Goal: Task Accomplishment & Management: Manage account settings

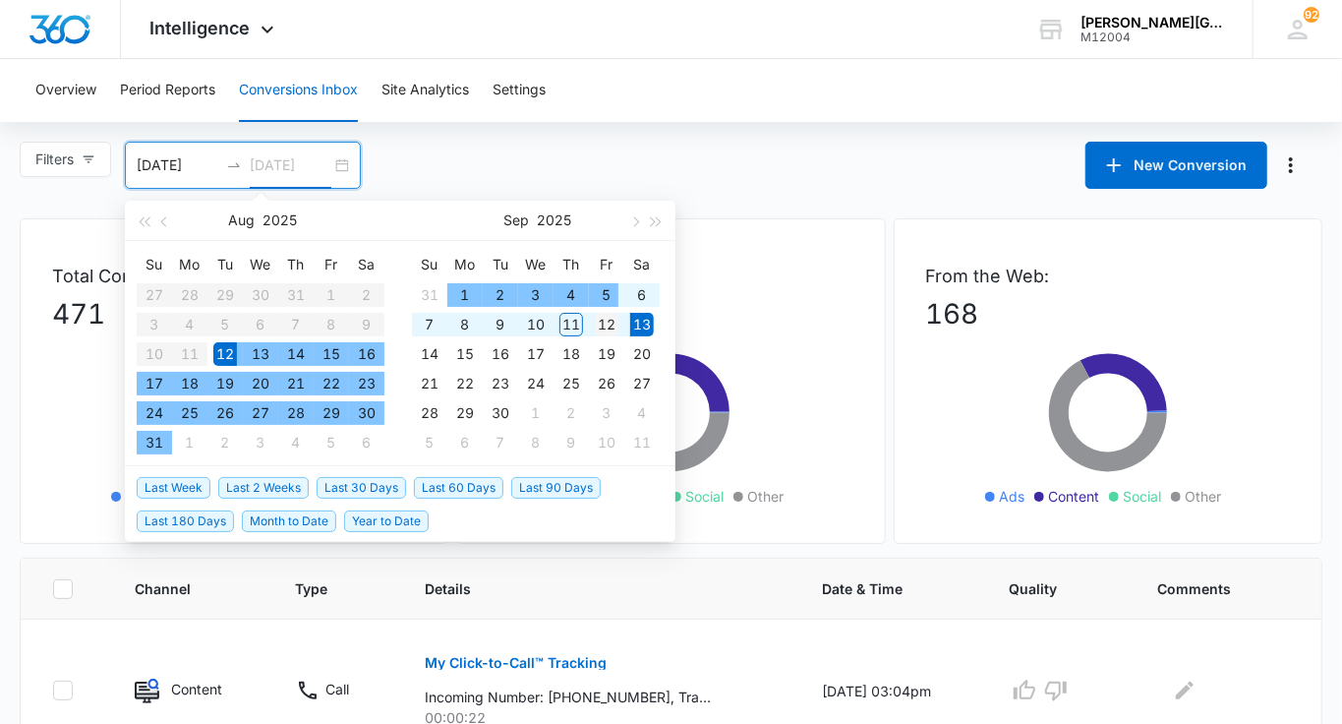
type input "09/12/2025"
click at [606, 321] on div "12" at bounding box center [607, 325] width 24 height 24
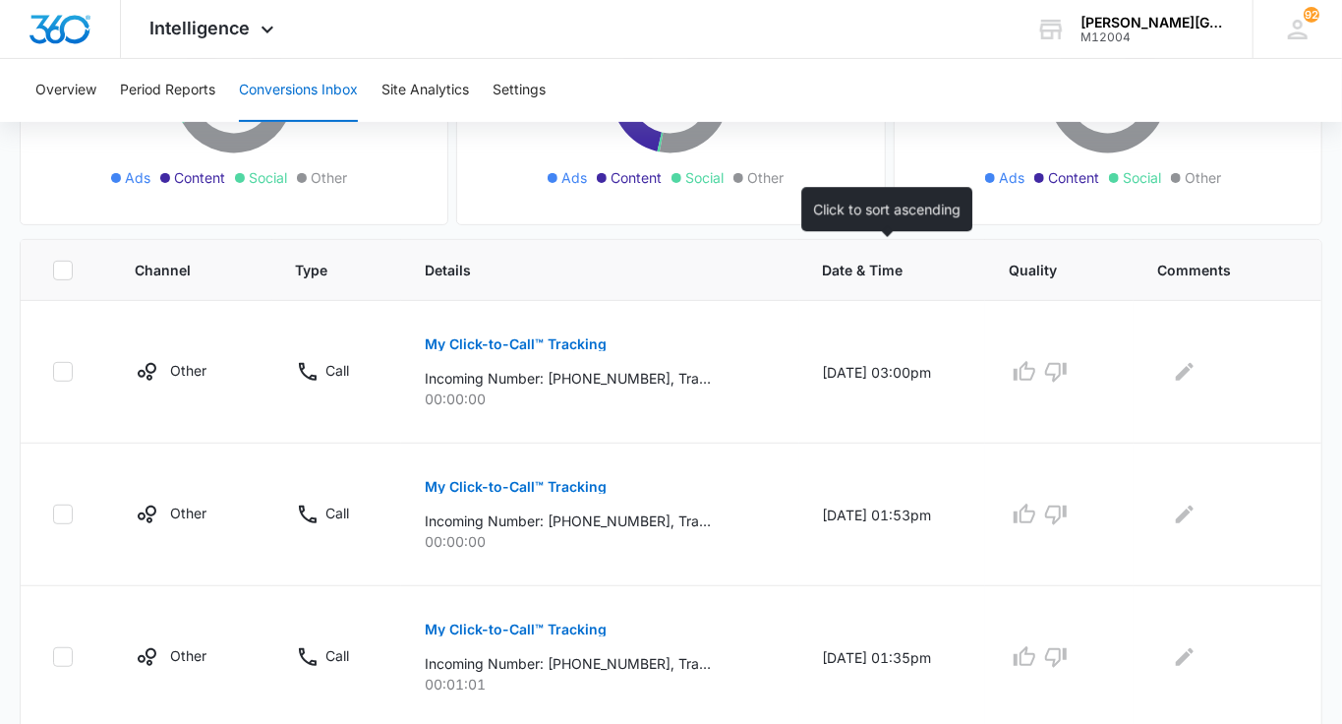
scroll to position [360, 0]
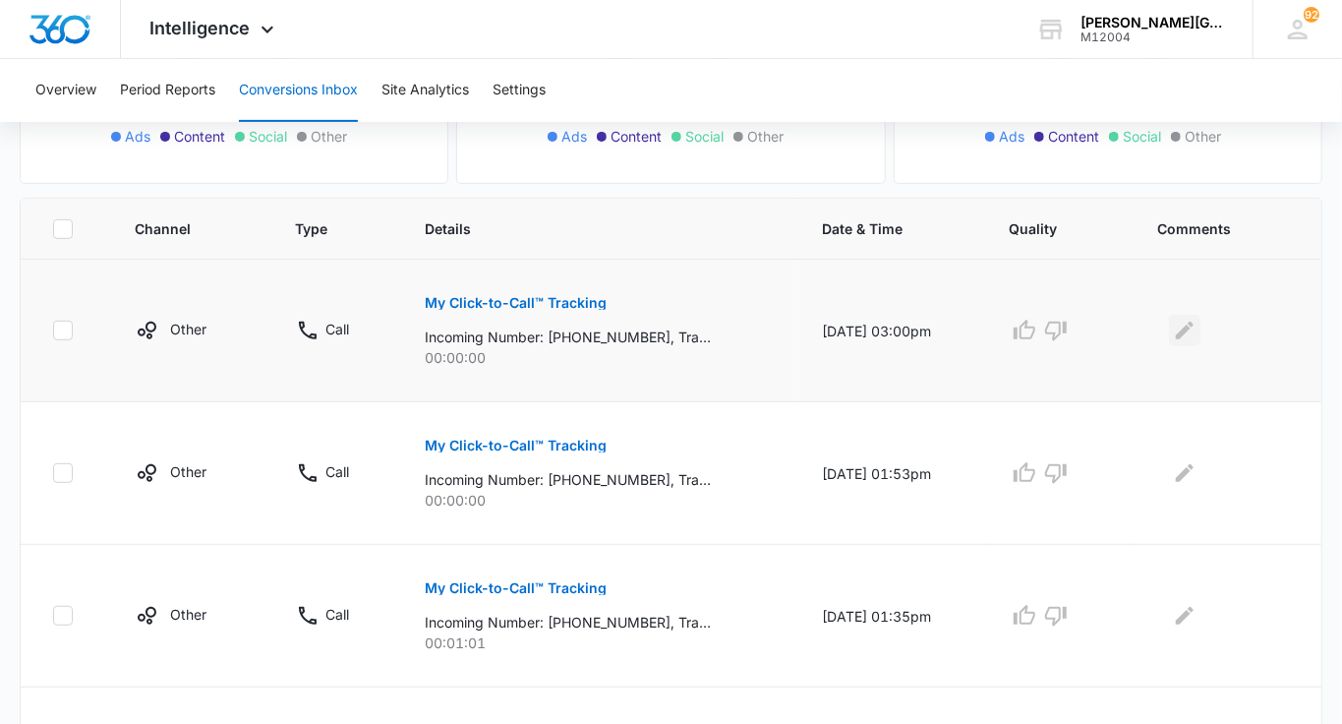
click at [1196, 331] on icon "Edit Comments" at bounding box center [1185, 331] width 24 height 24
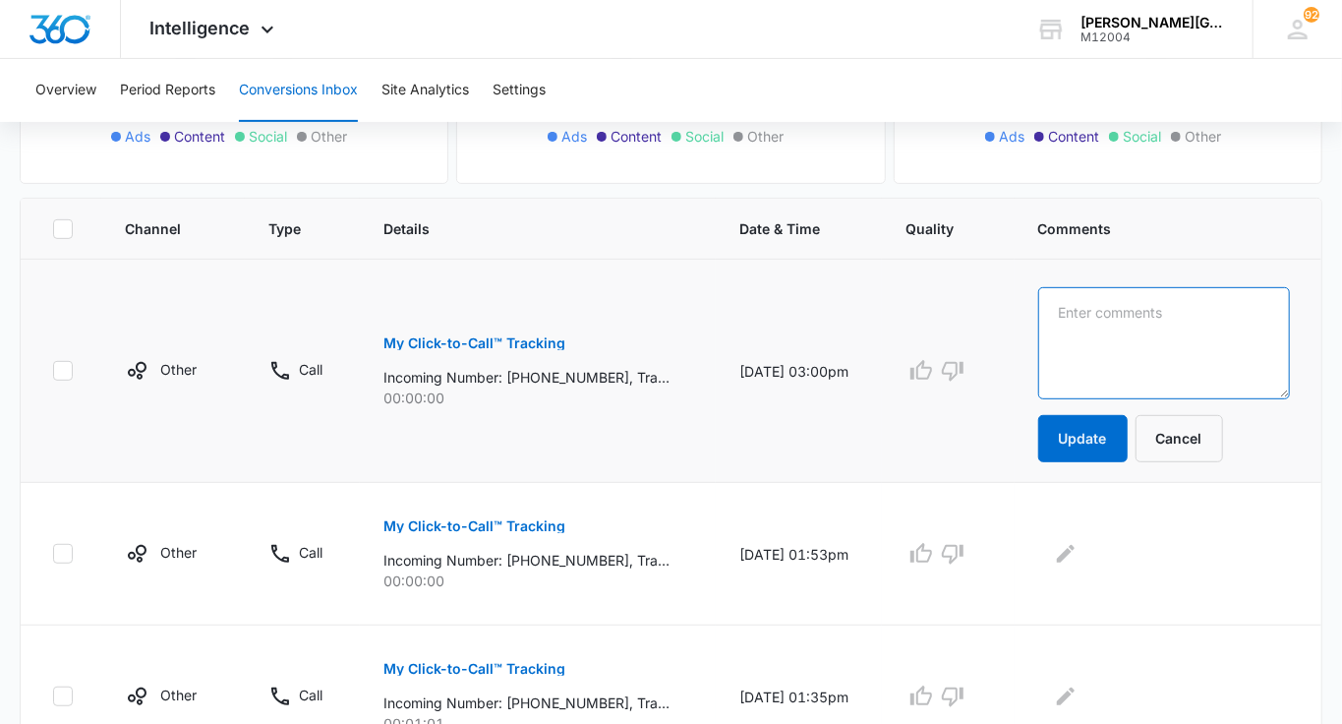
click at [1196, 331] on textarea at bounding box center [1164, 343] width 252 height 112
type textarea "с"
click at [1191, 320] on textarea "couldn't reach out" at bounding box center [1164, 343] width 252 height 112
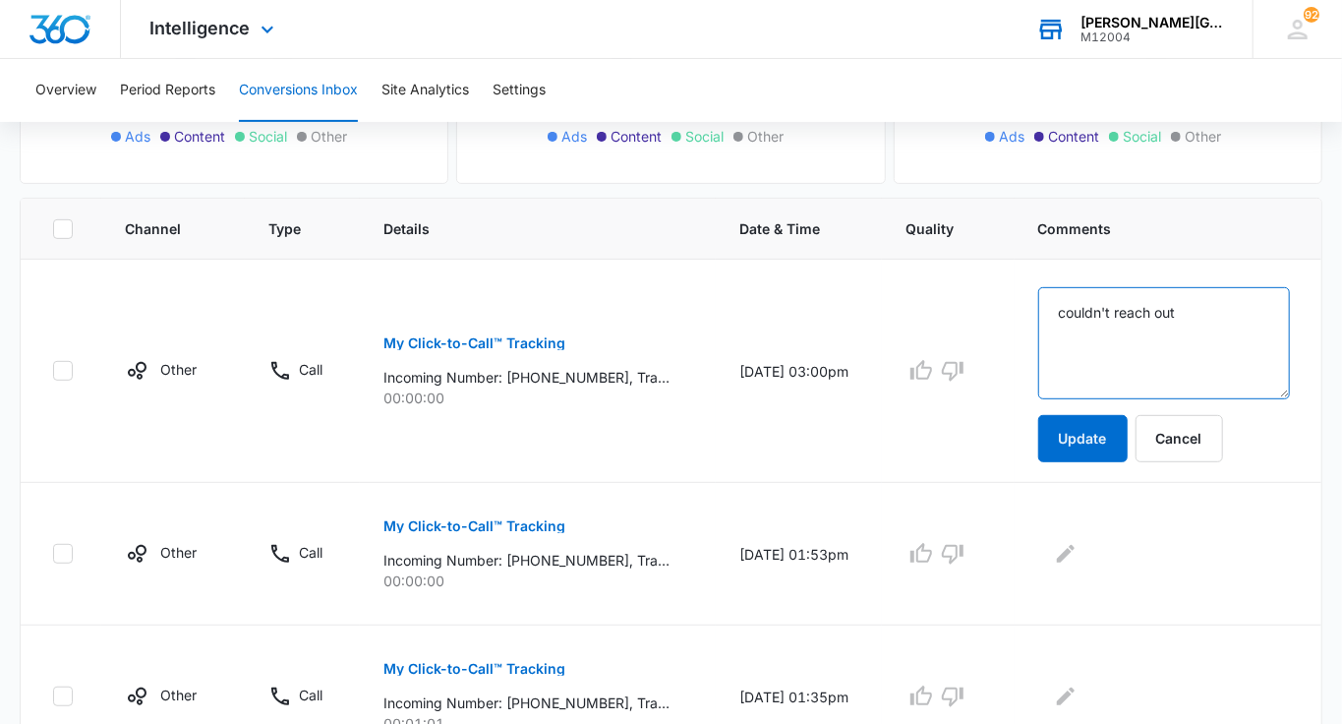
type textarea "couldn't reach out"
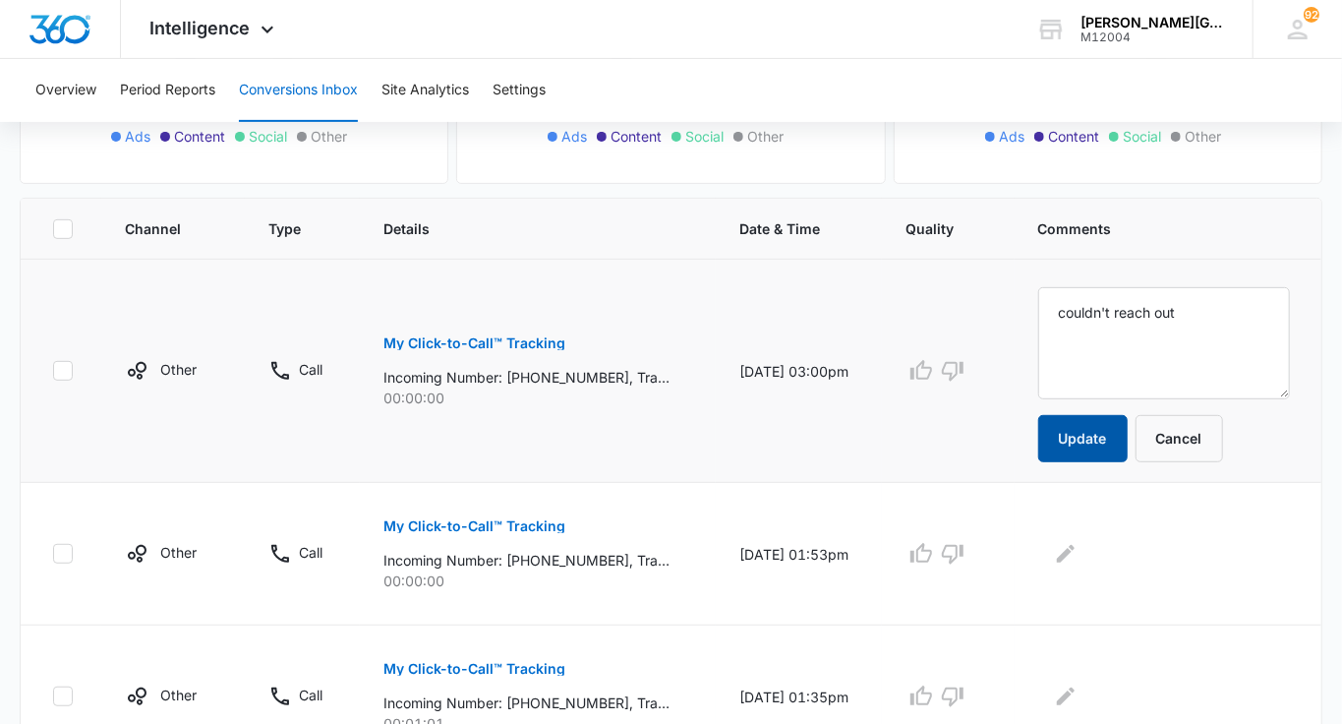
click at [1128, 434] on button "Update" at bounding box center [1082, 438] width 89 height 47
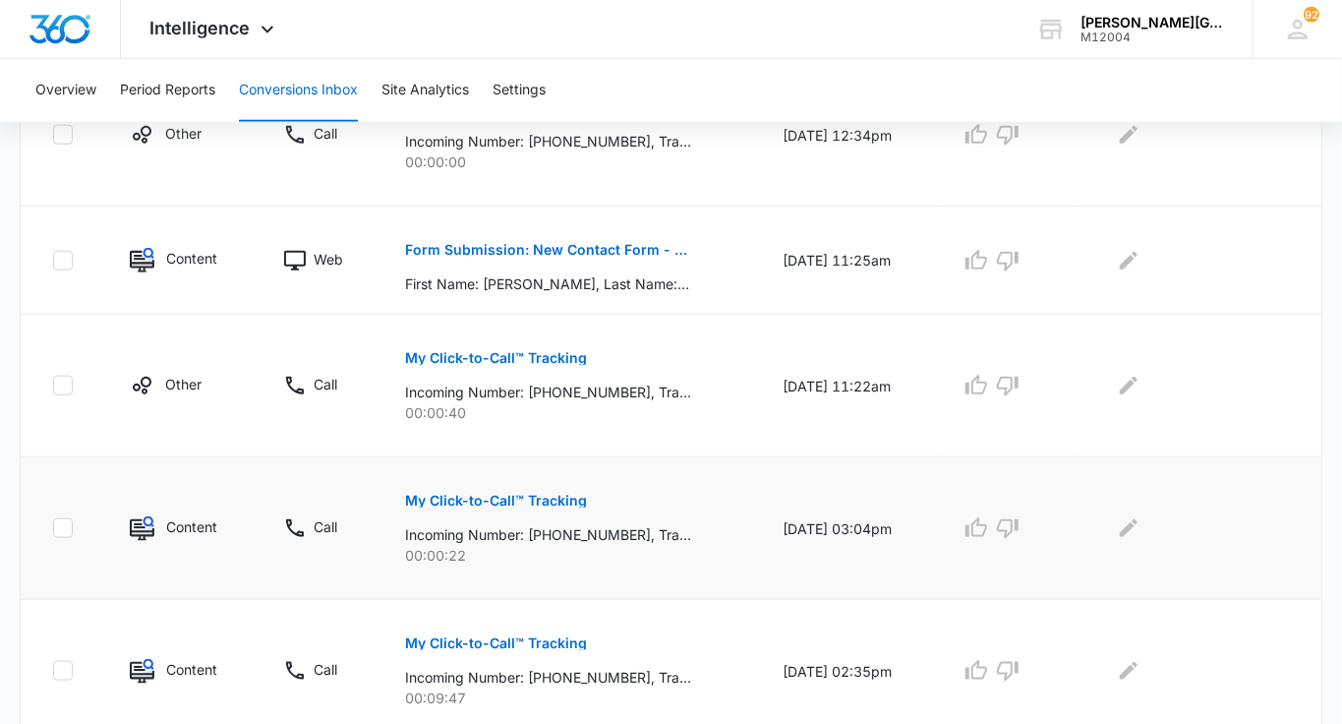
scroll to position [949, 0]
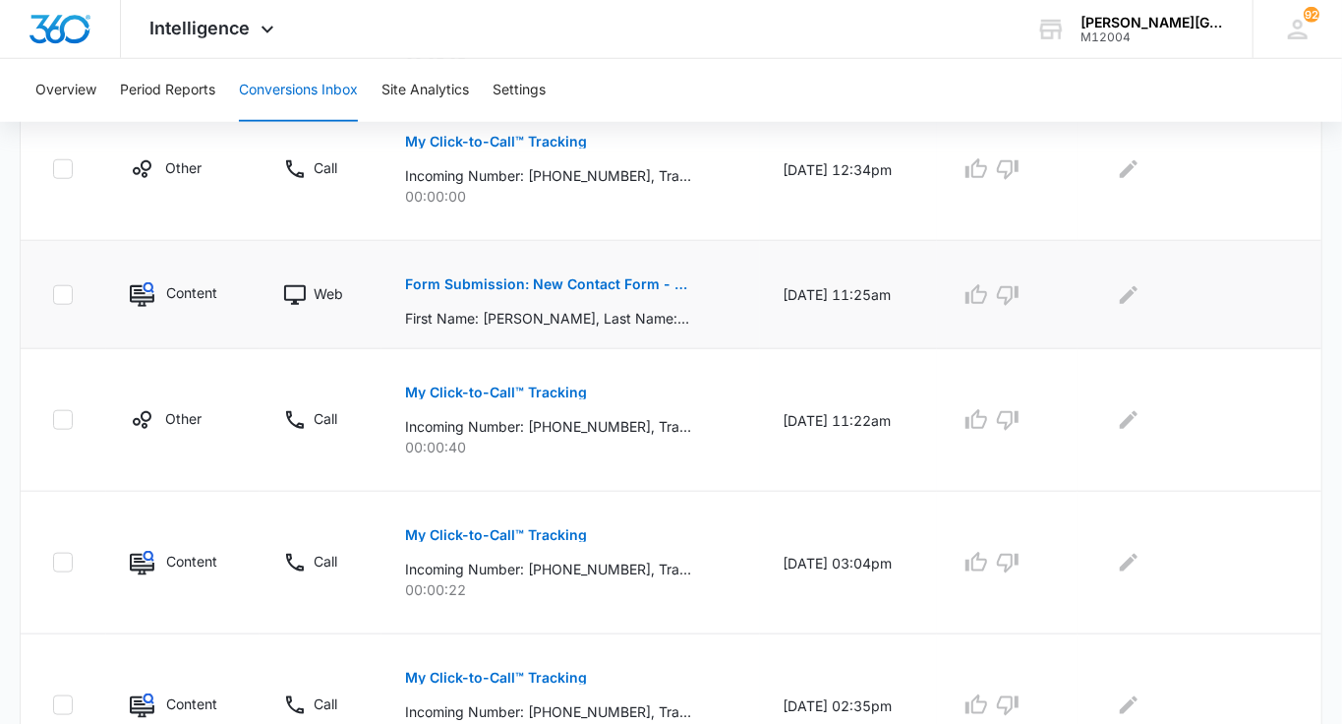
click at [601, 281] on p "Form Submission: New Contact Form - [PERSON_NAME] Tennis" at bounding box center [548, 284] width 286 height 14
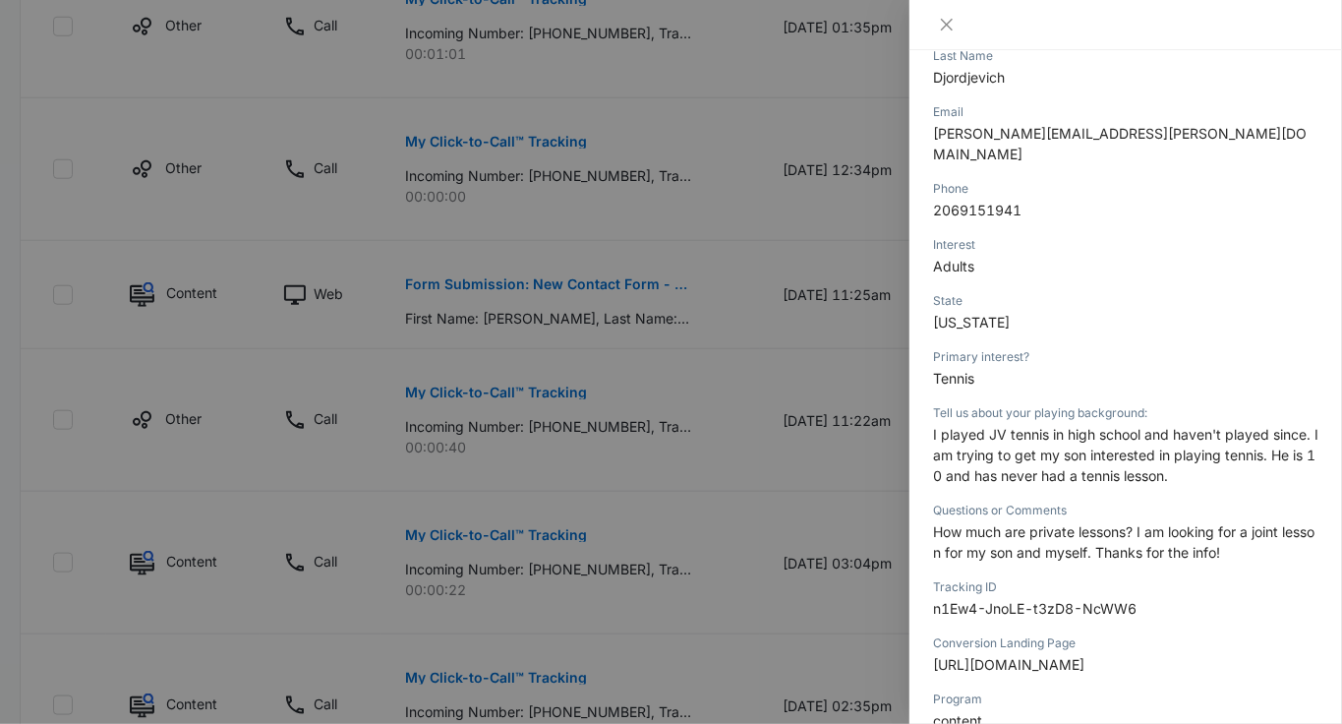
scroll to position [366, 0]
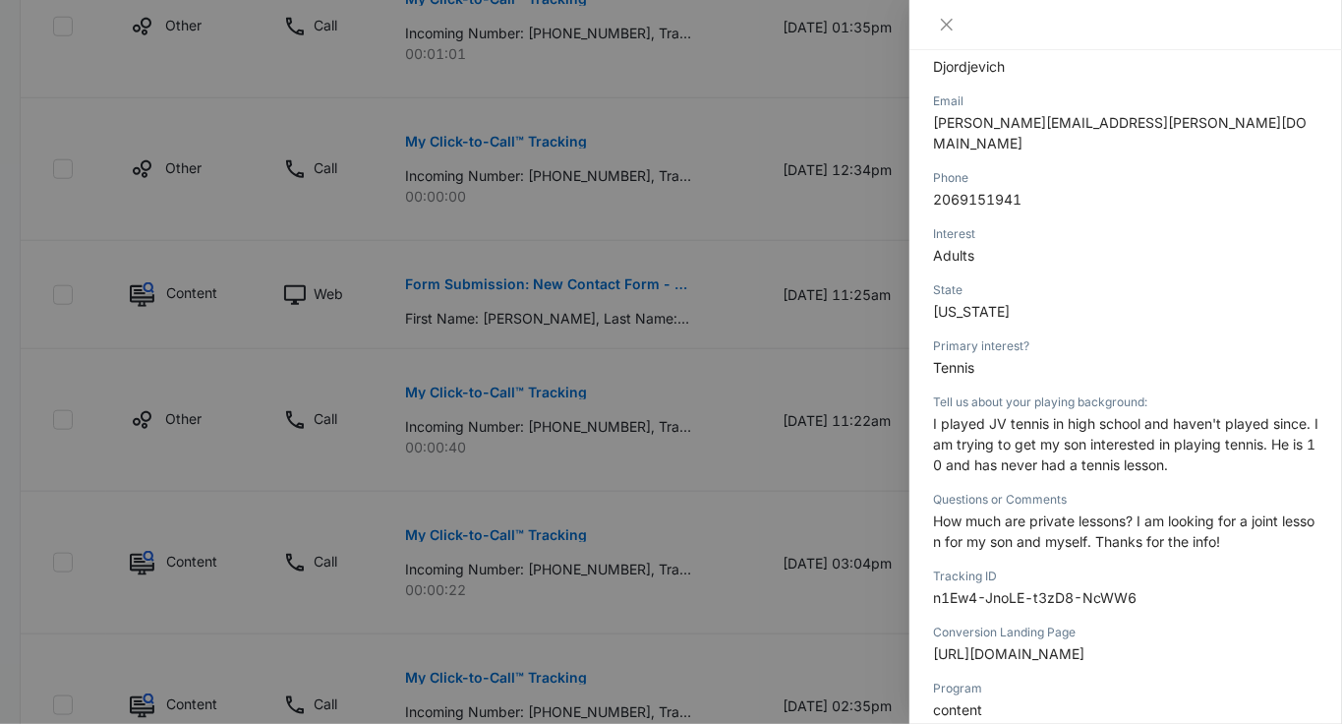
click at [801, 362] on div at bounding box center [671, 362] width 1342 height 724
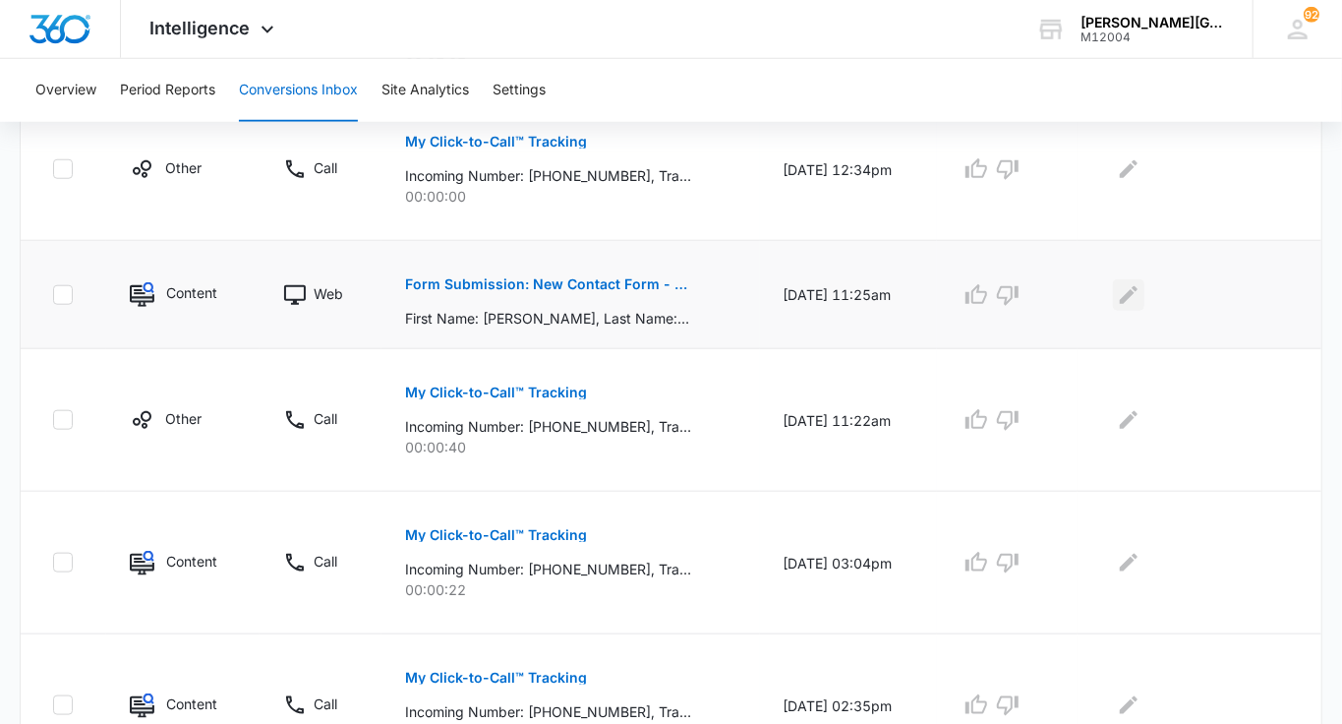
click at [1125, 296] on icon "Edit Comments" at bounding box center [1129, 295] width 24 height 24
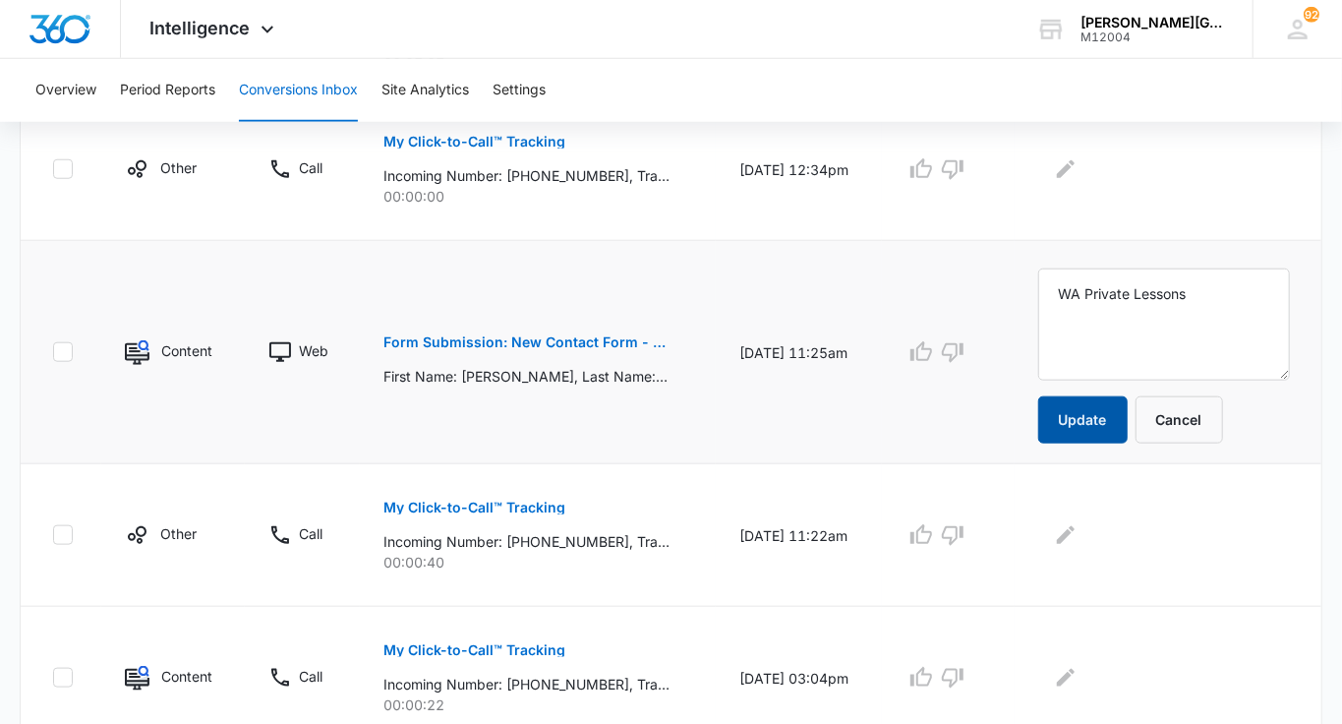
type textarea "WA Private Lessons"
click at [1104, 414] on button "Update" at bounding box center [1082, 419] width 89 height 47
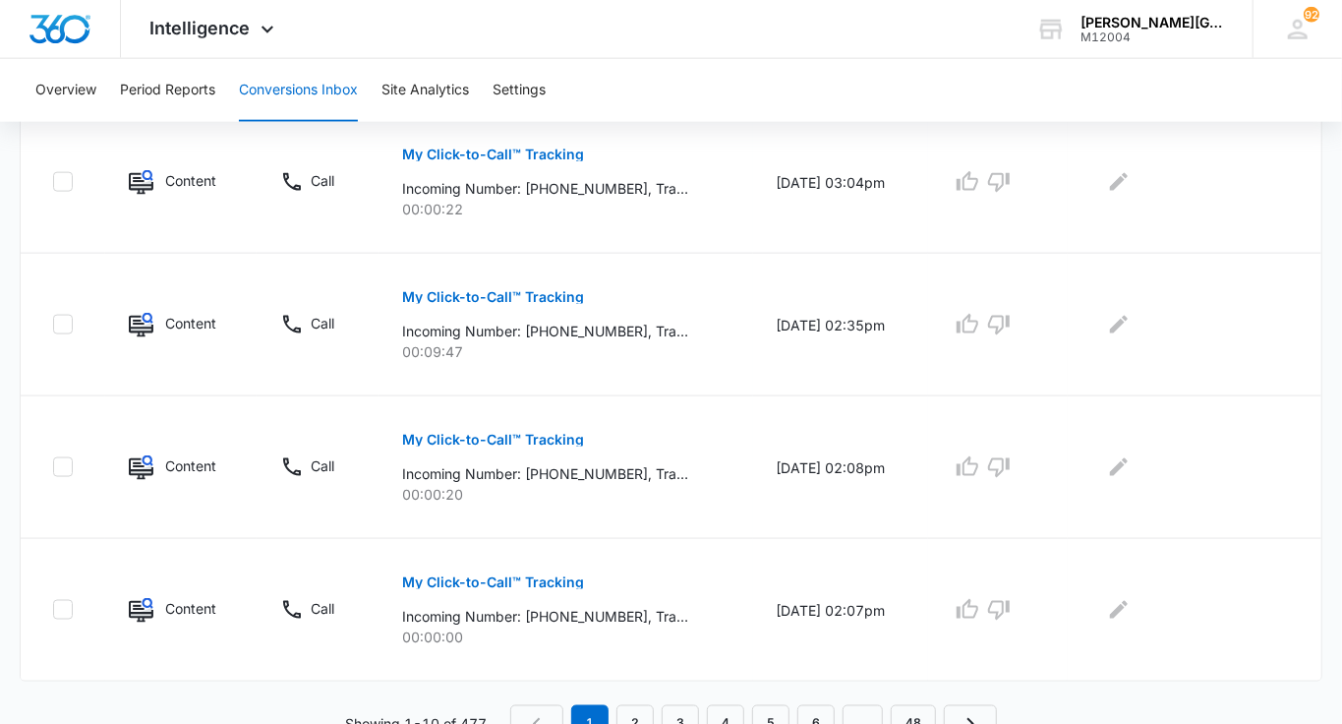
scroll to position [1343, 0]
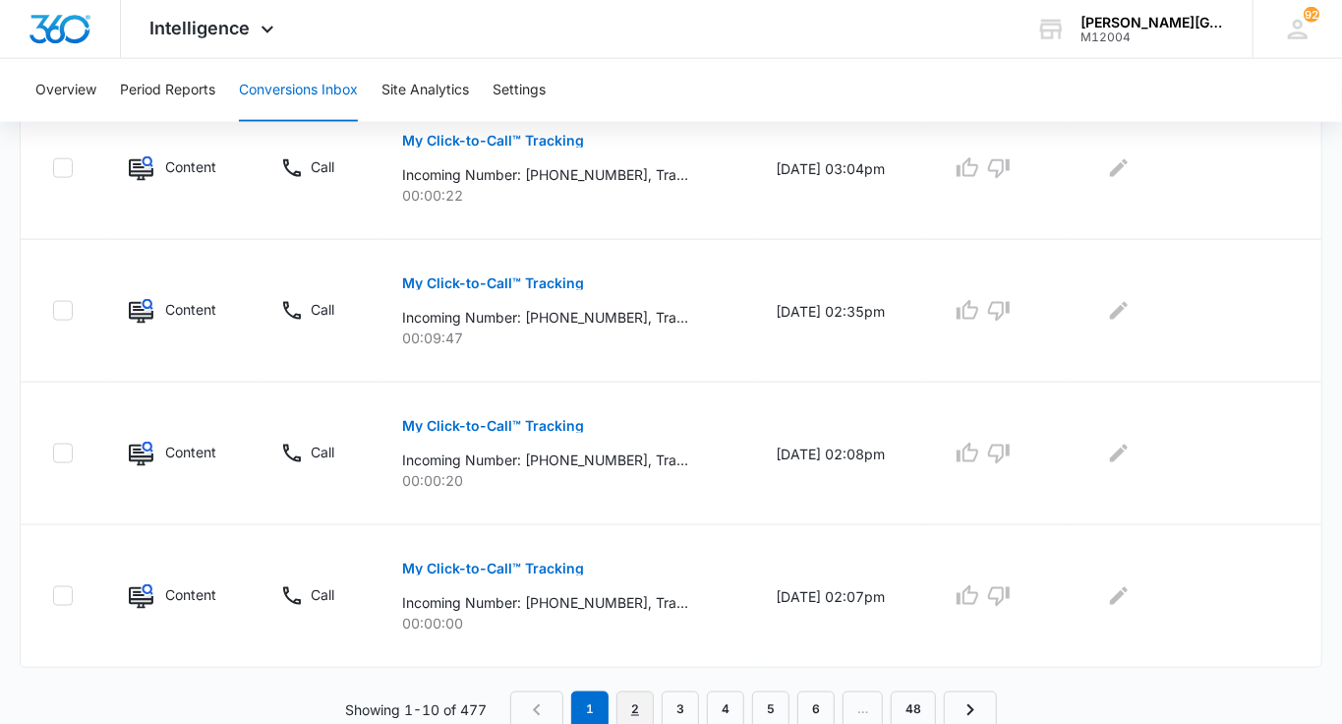
click at [648, 699] on link "2" at bounding box center [634, 709] width 37 height 37
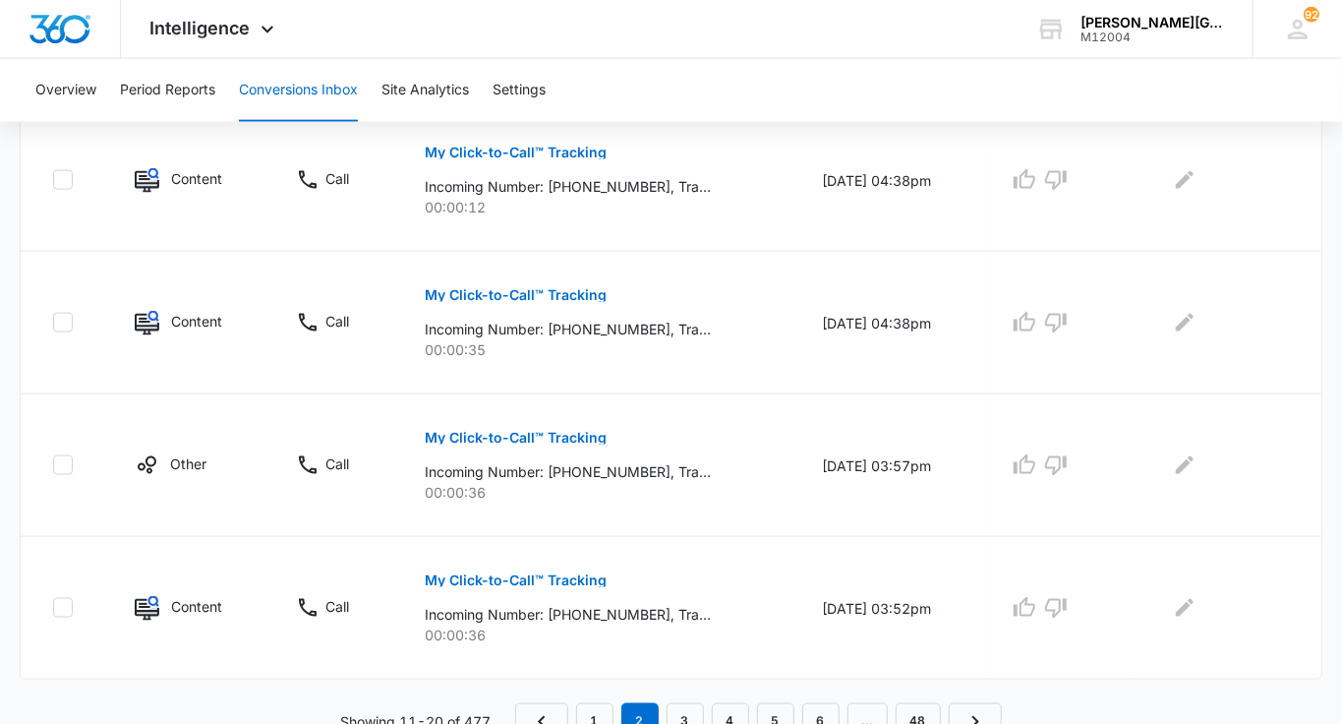
scroll to position [1377, 0]
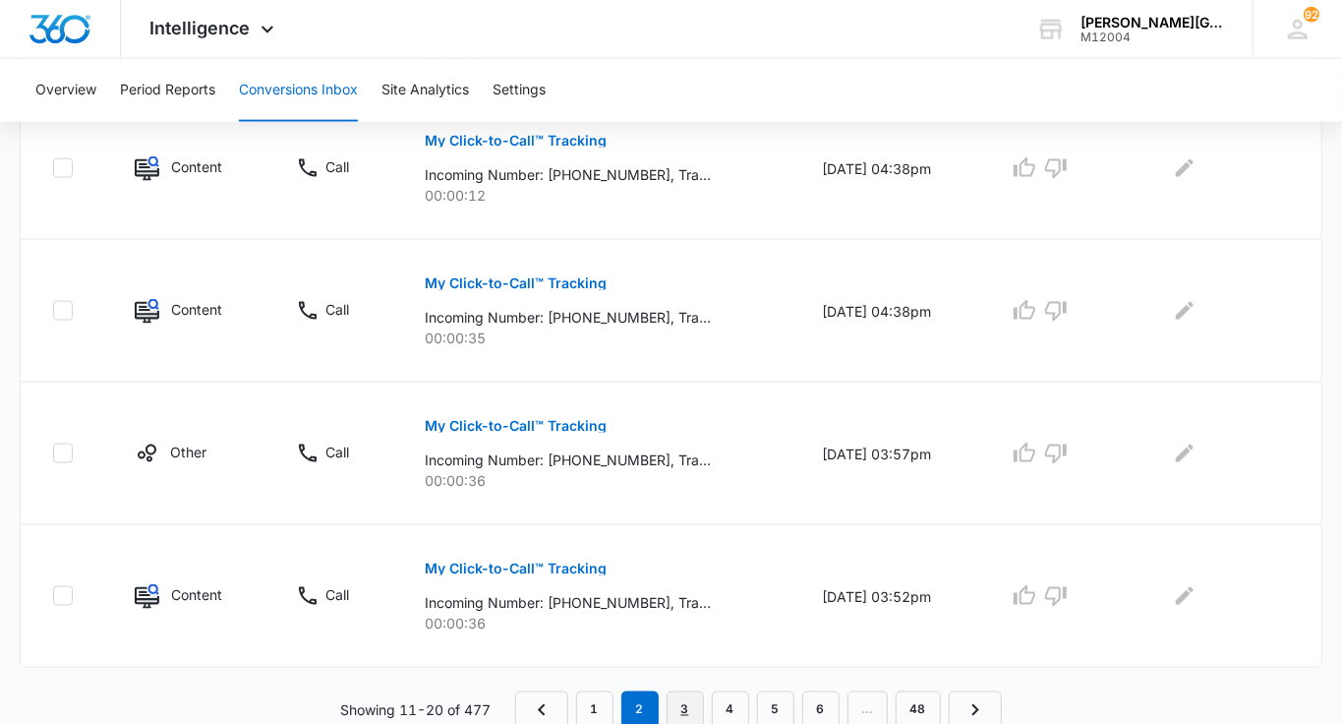
click at [686, 707] on link "3" at bounding box center [685, 709] width 37 height 37
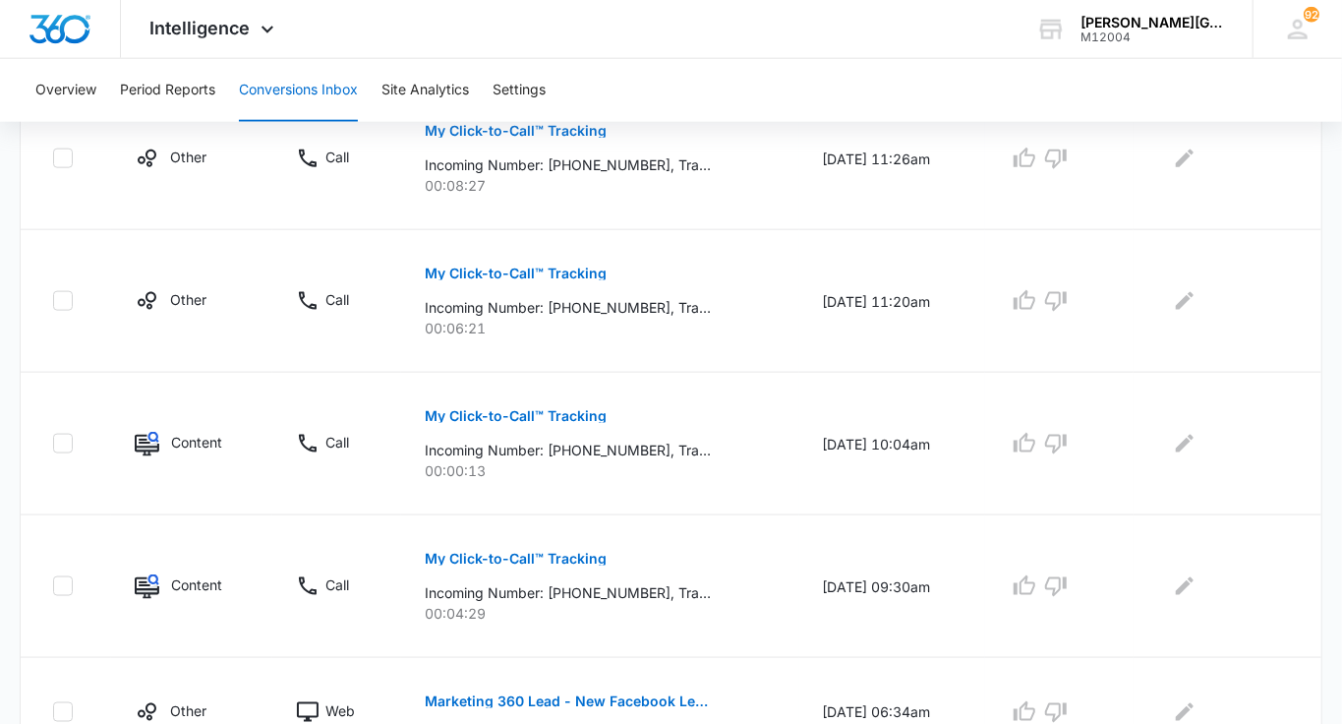
scroll to position [1343, 0]
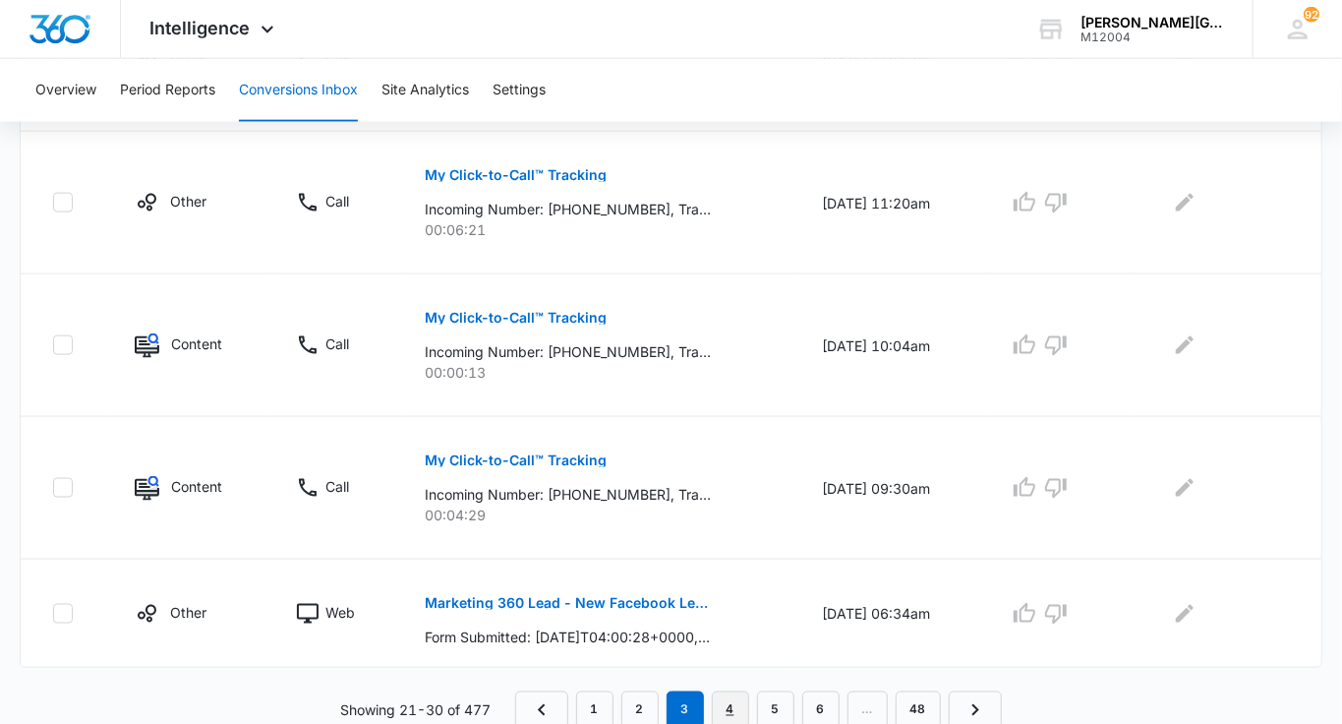
click at [720, 700] on link "4" at bounding box center [730, 709] width 37 height 37
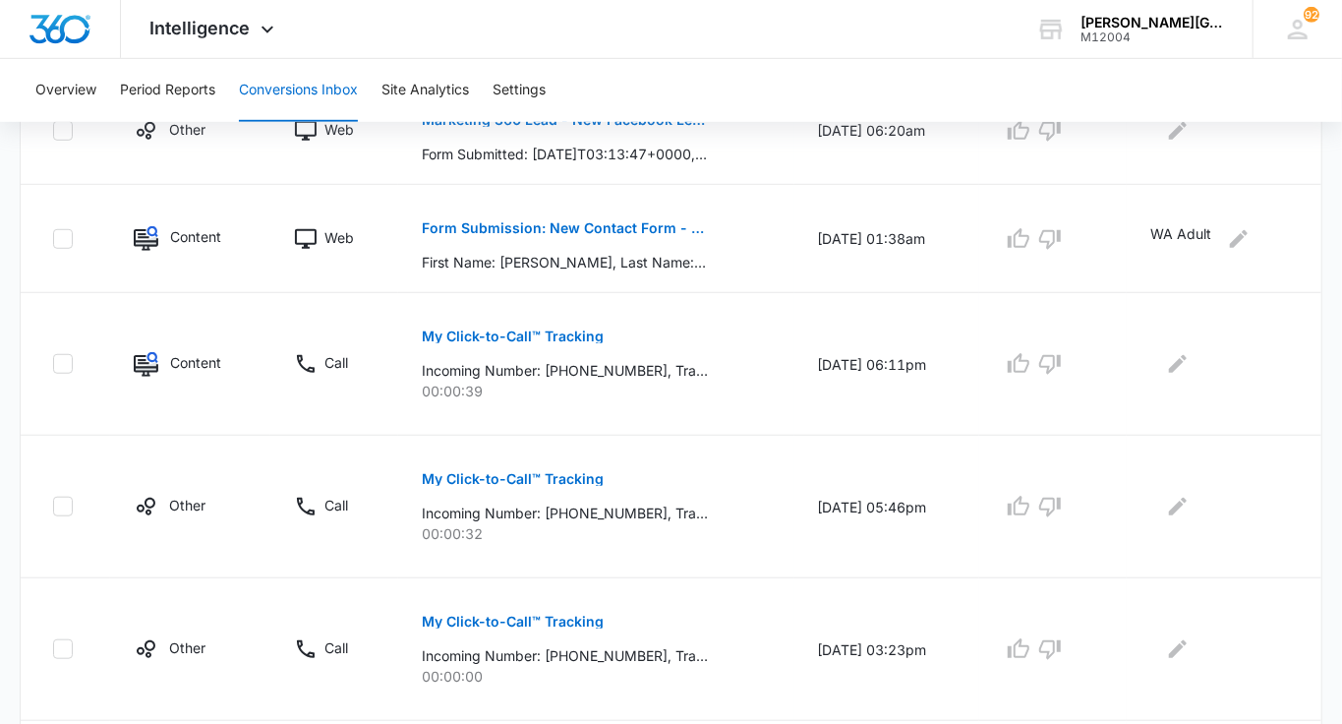
scroll to position [1240, 0]
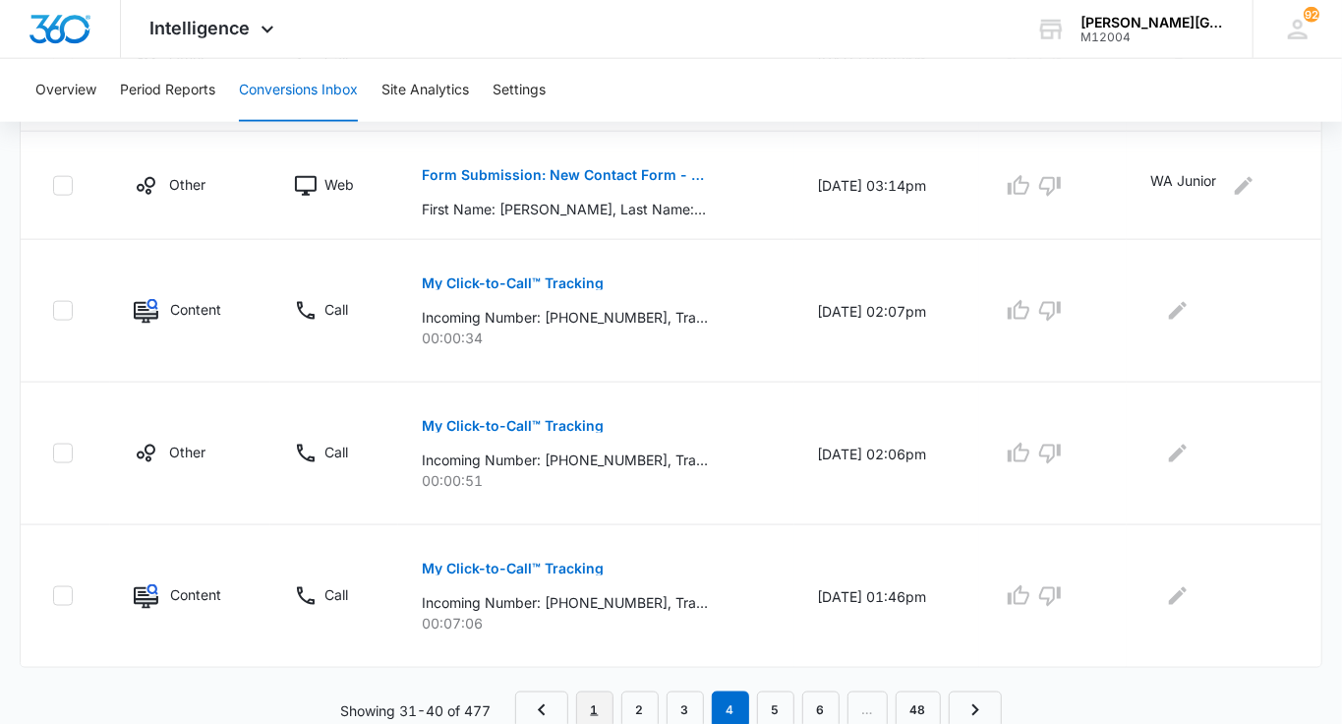
click at [597, 711] on link "1" at bounding box center [594, 709] width 37 height 37
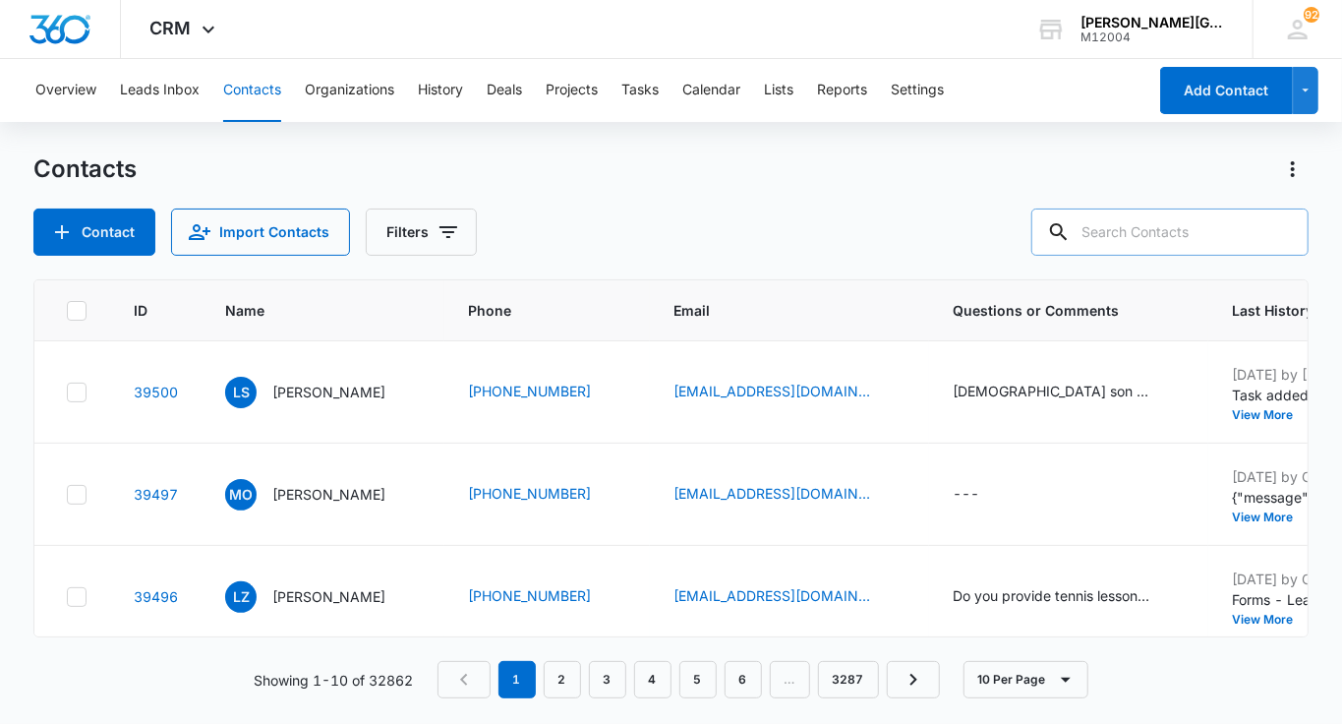
click at [1193, 229] on input "text" at bounding box center [1169, 231] width 277 height 47
paste input "[EMAIL_ADDRESS][DOMAIN_NAME]"
type input "[EMAIL_ADDRESS][DOMAIN_NAME]"
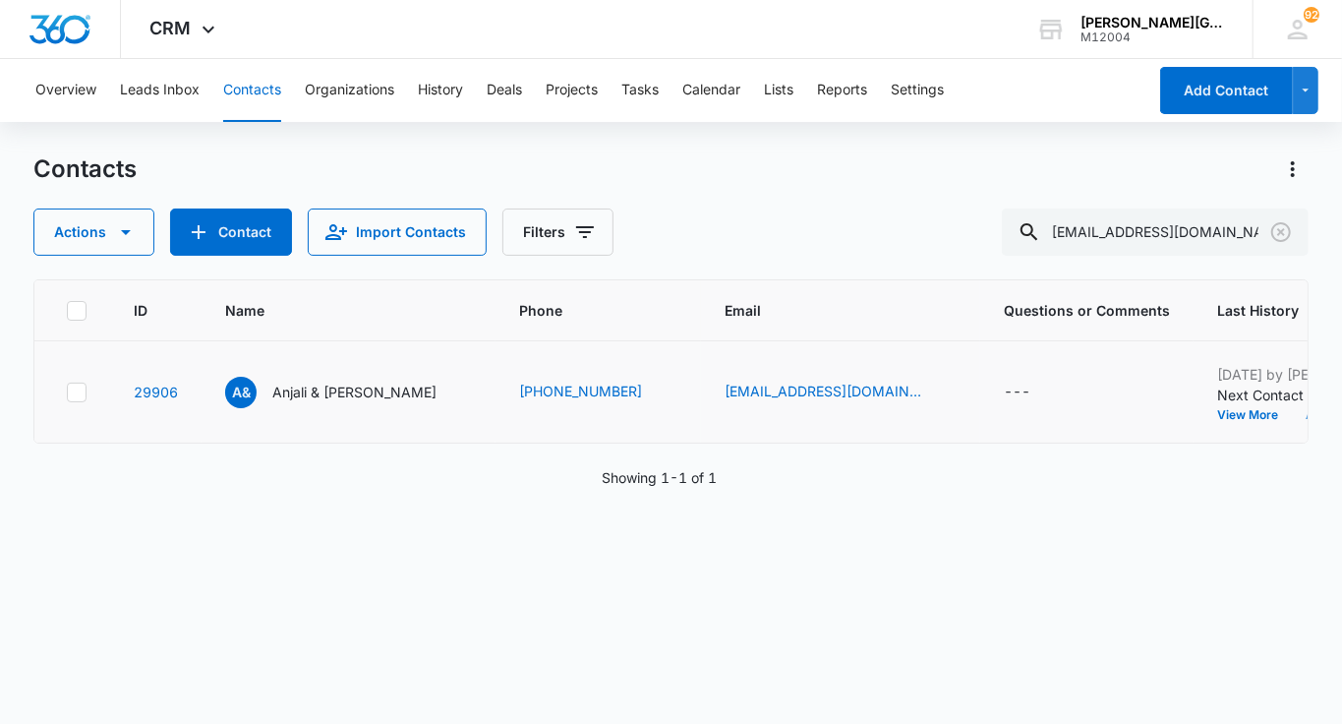
click at [1292, 421] on button "Add History" at bounding box center [1339, 415] width 94 height 12
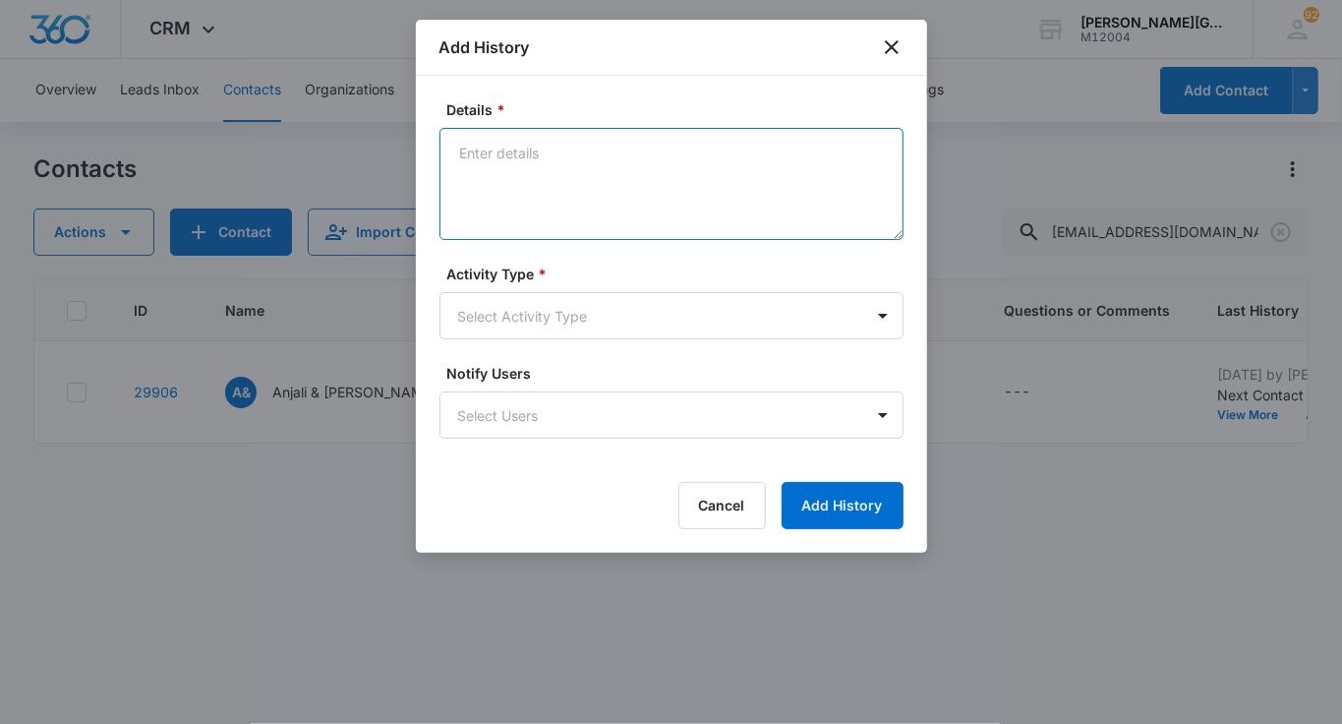
click at [603, 196] on textarea "Details *" at bounding box center [671, 184] width 464 height 112
paste textarea "Hello Harish, Hope you are having a great day! I wanted to follow up on the inf…"
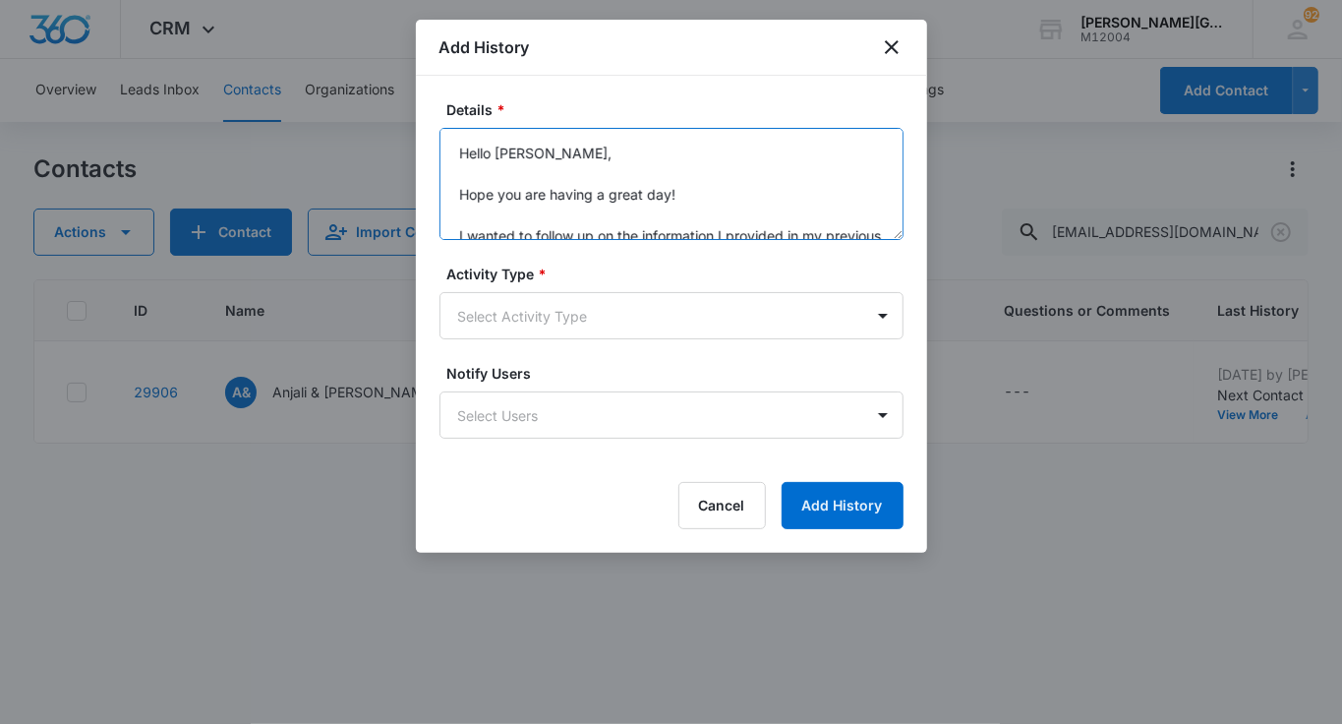
scroll to position [170, 0]
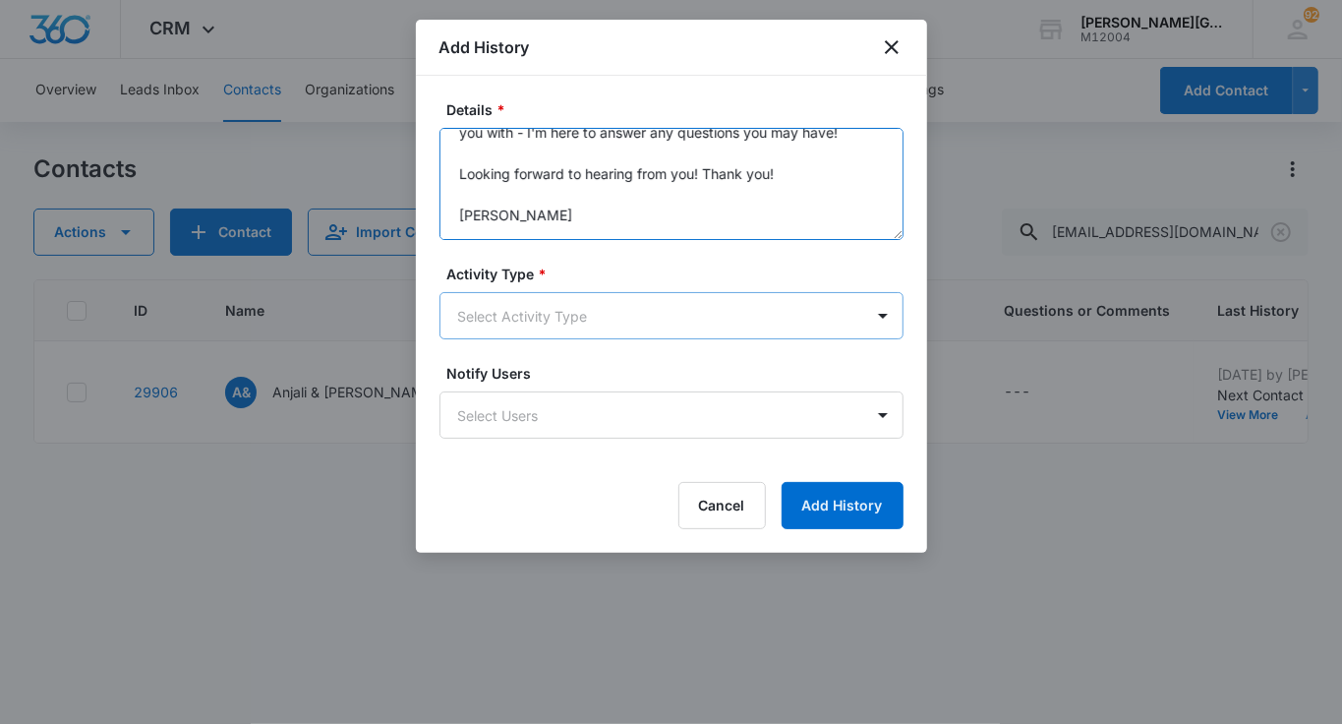
type textarea "Hello Harish, Hope you are having a great day! I wanted to follow up on the inf…"
click at [564, 333] on body "CRM Apps Reputation Websites Forms CRM Email Social Shop Payments POS Content A…" at bounding box center [671, 362] width 1342 height 724
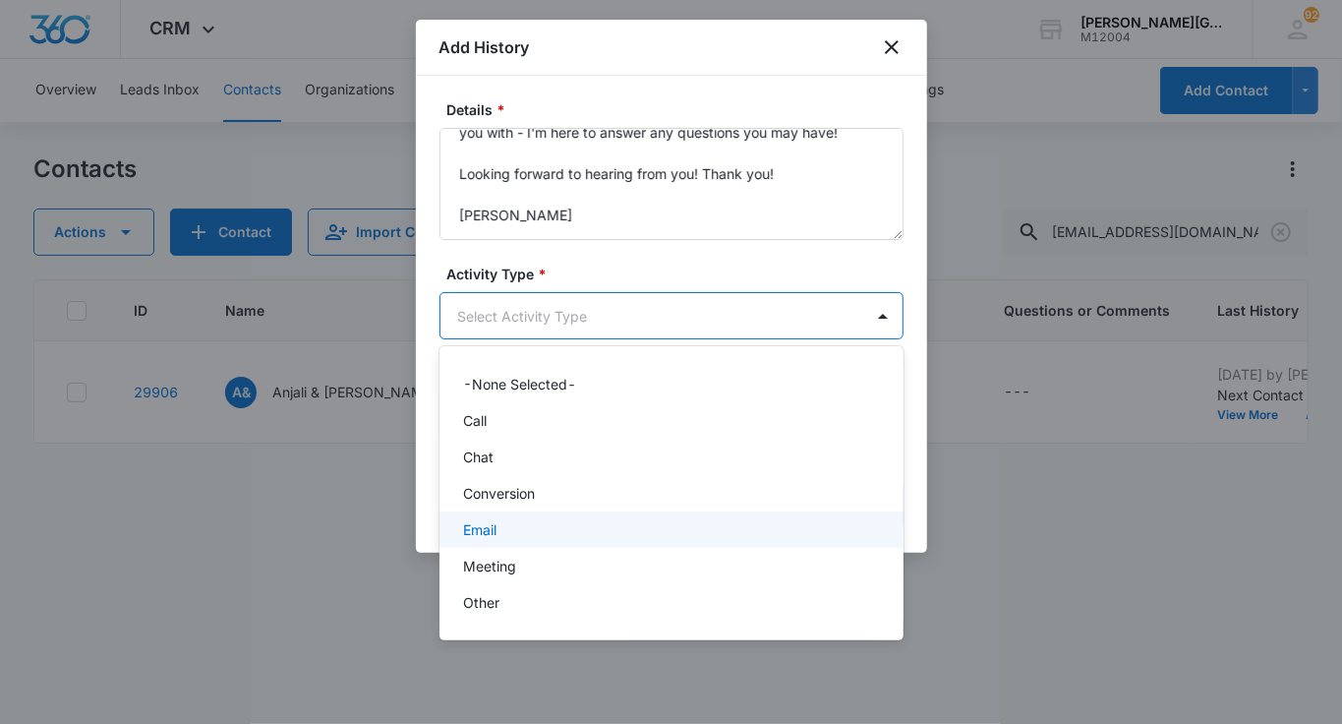
click at [534, 527] on div "Email" at bounding box center [669, 529] width 413 height 21
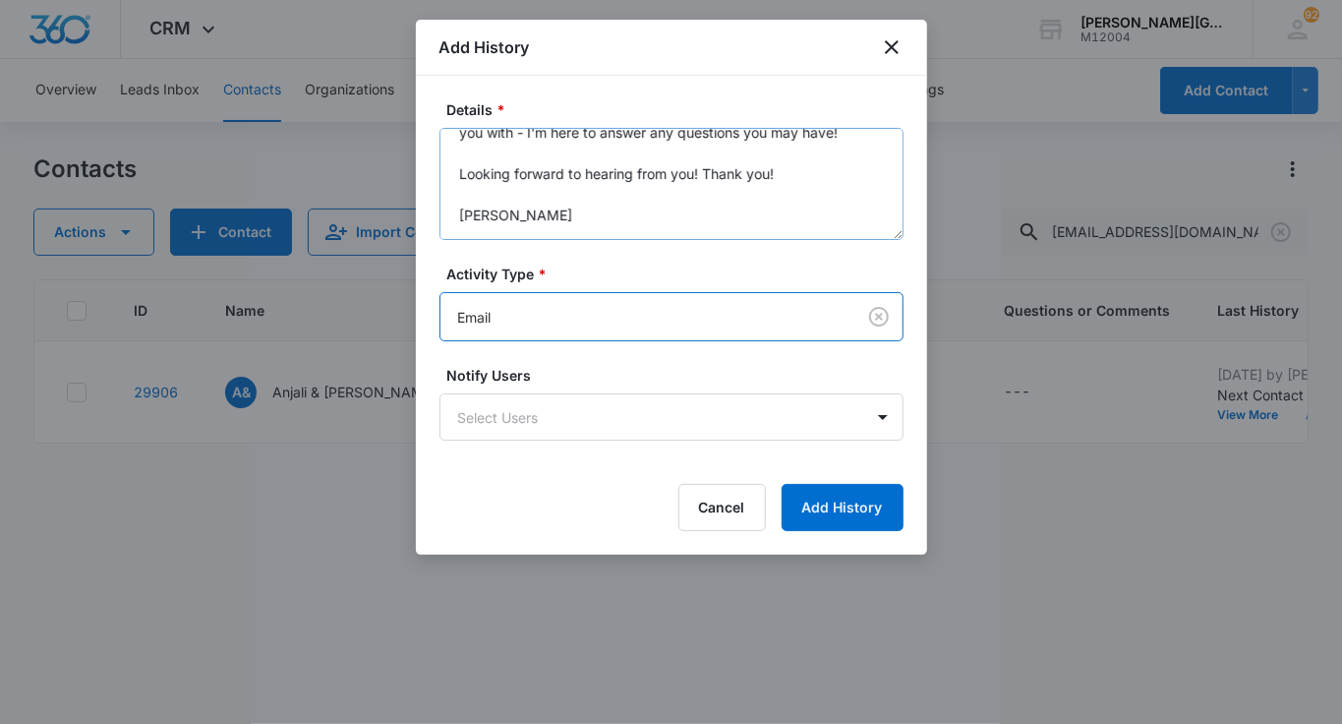
scroll to position [0, 0]
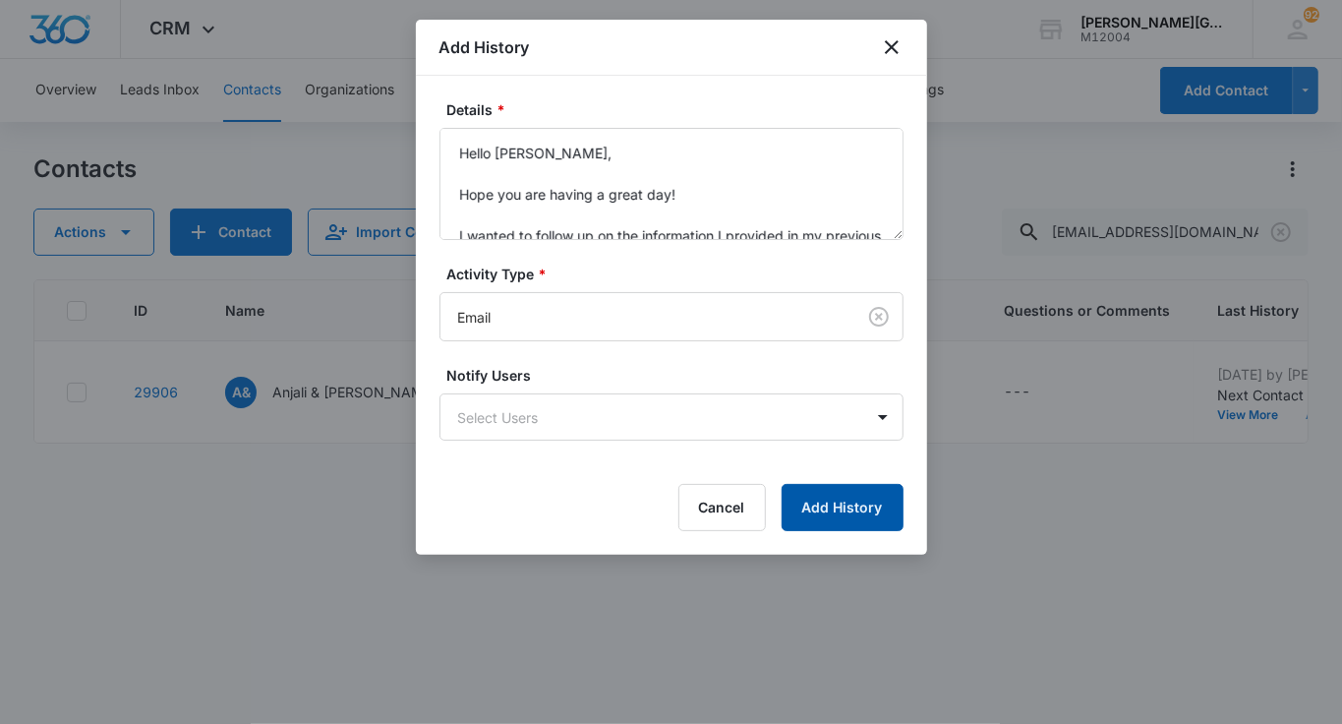
click at [825, 506] on button "Add History" at bounding box center [843, 507] width 122 height 47
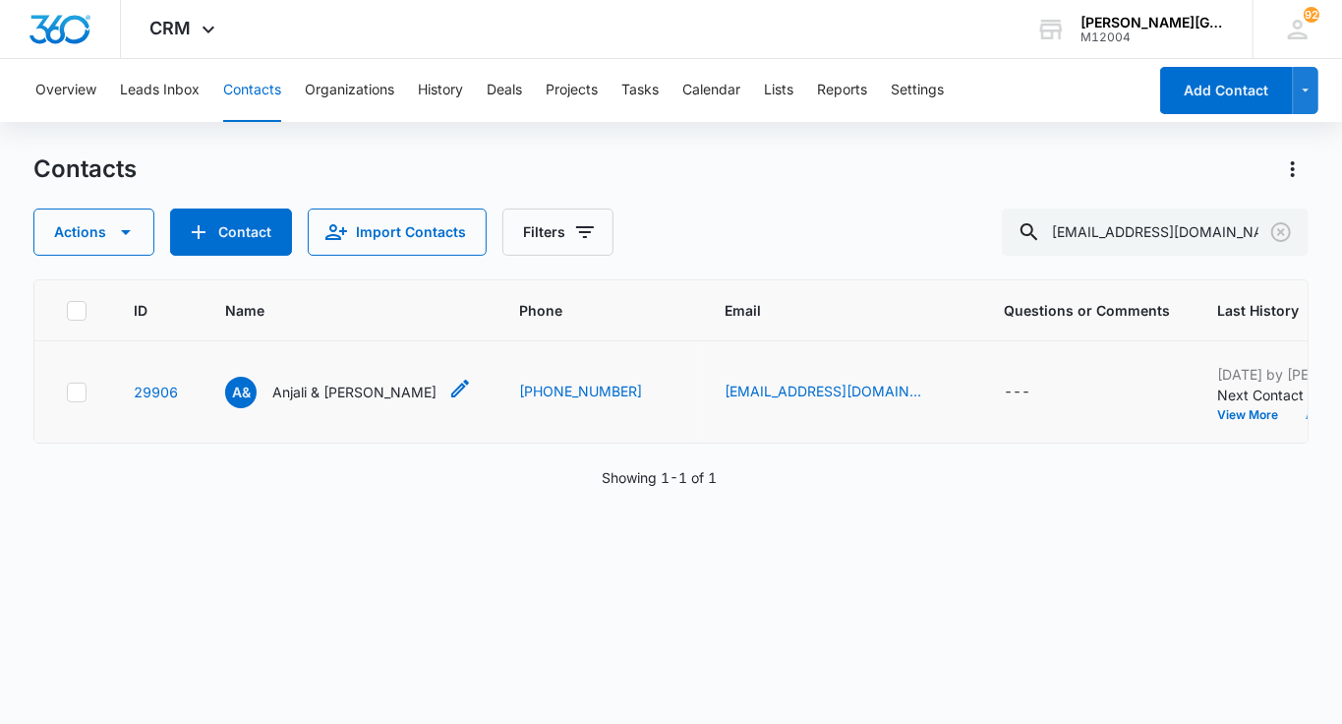
click at [307, 402] on p "Anjali & Reyan Reddy" at bounding box center [354, 391] width 164 height 21
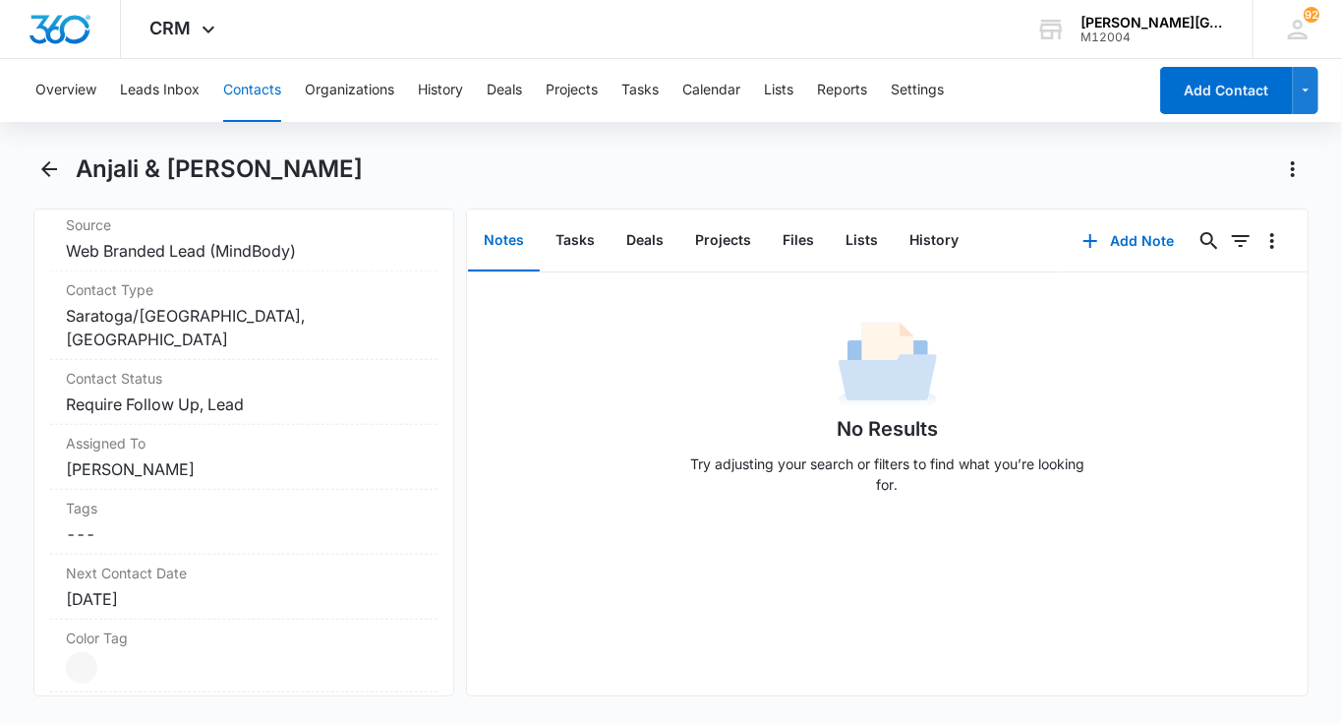
scroll to position [887, 0]
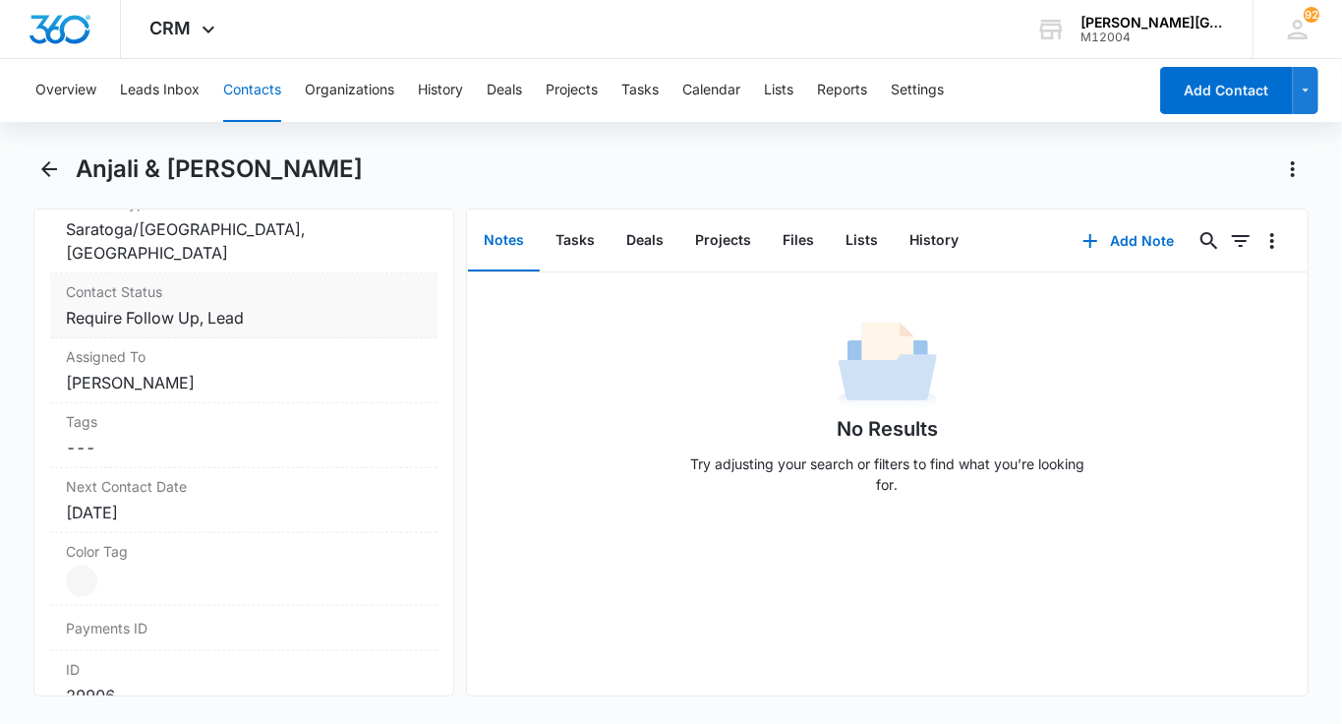
click at [305, 306] on dd "Cancel Save Changes Require Follow Up, Lead" at bounding box center [244, 318] width 356 height 24
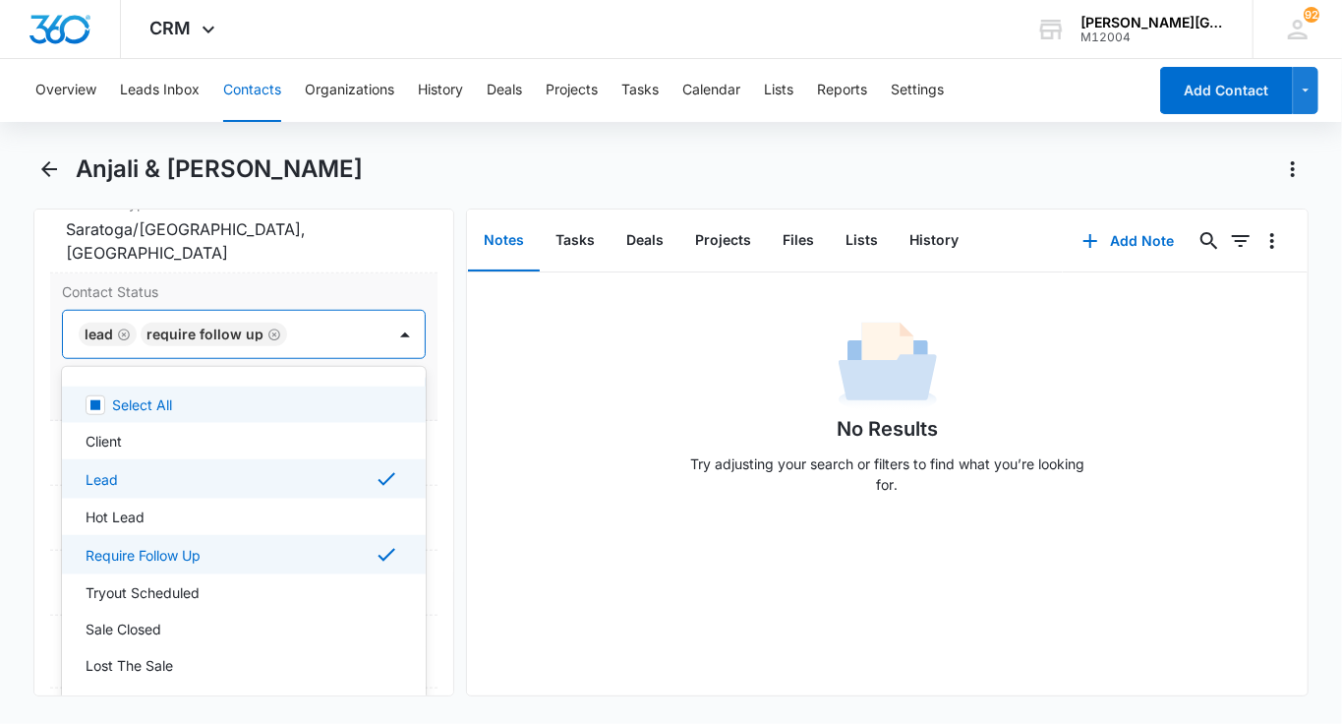
click at [299, 331] on div at bounding box center [326, 334] width 67 height 28
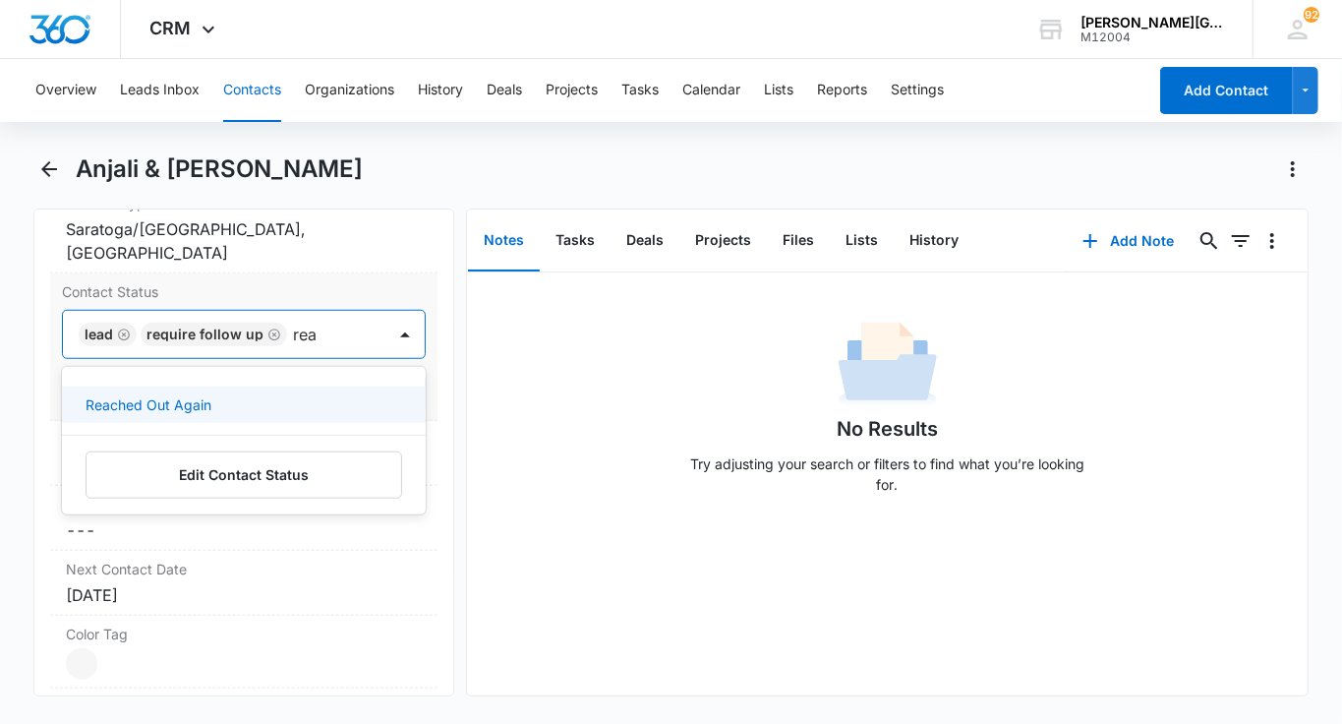
type input "reac"
click at [232, 397] on div "Reached Out Again" at bounding box center [242, 404] width 313 height 21
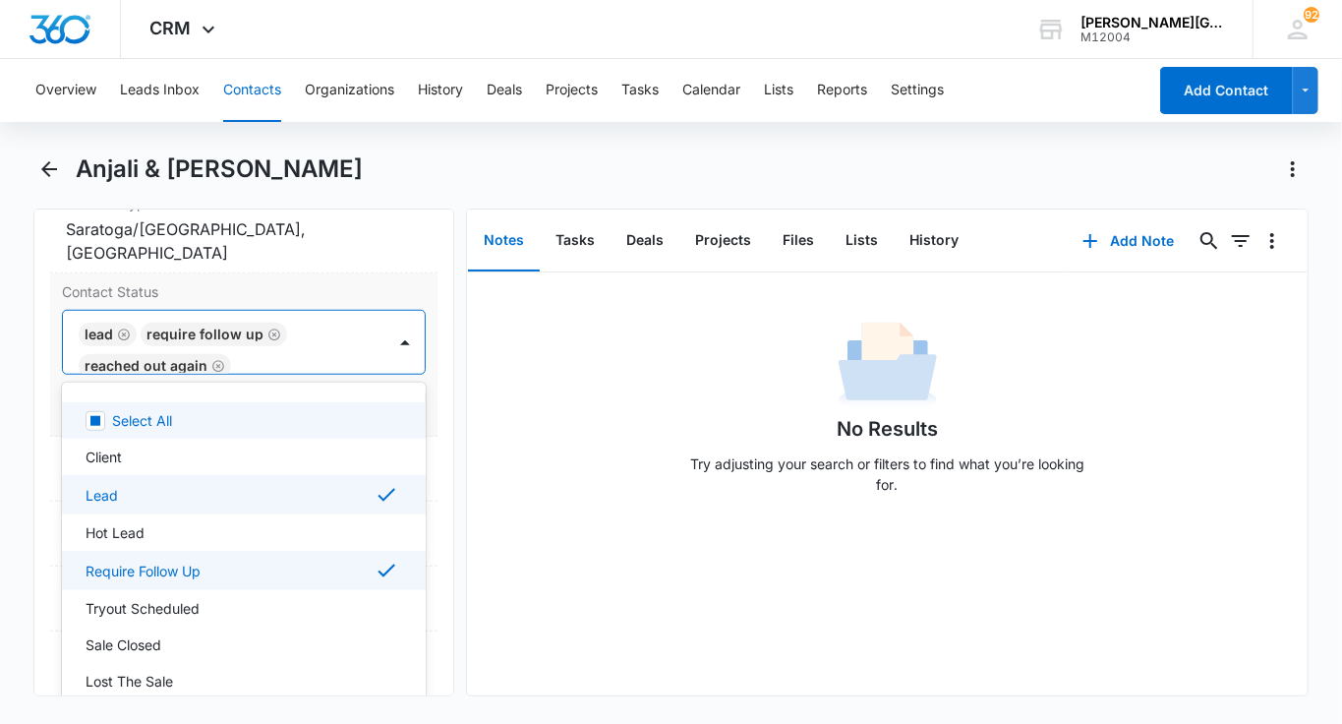
click at [322, 453] on div "Client" at bounding box center [242, 456] width 313 height 21
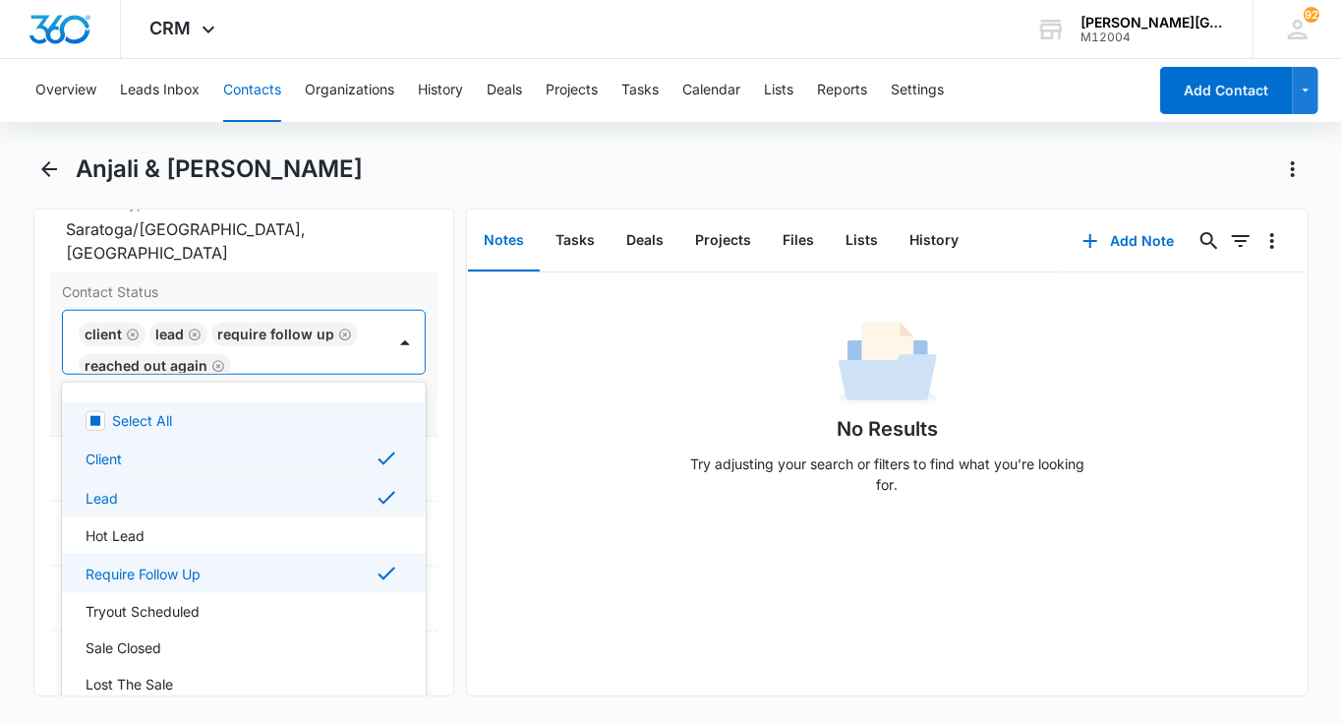
click at [197, 410] on div "Select All" at bounding box center [255, 420] width 286 height 21
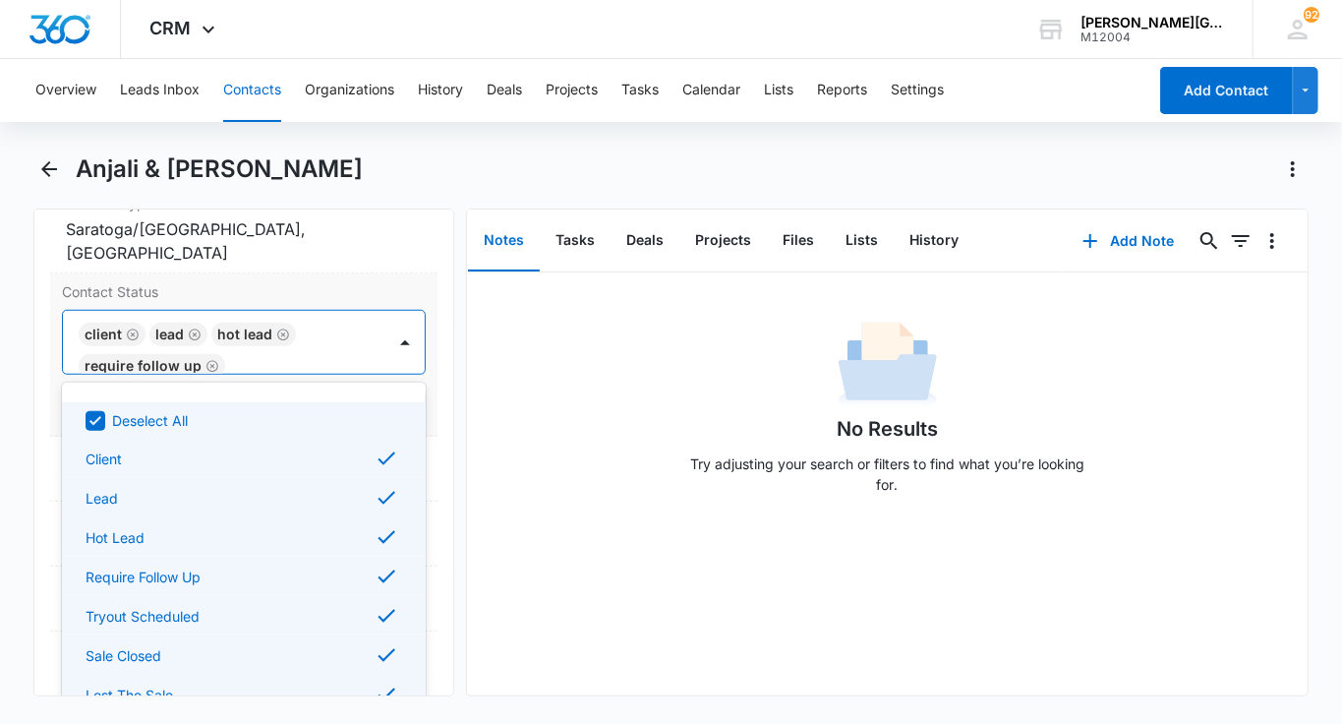
click at [120, 402] on div "Deselect All" at bounding box center [244, 420] width 364 height 36
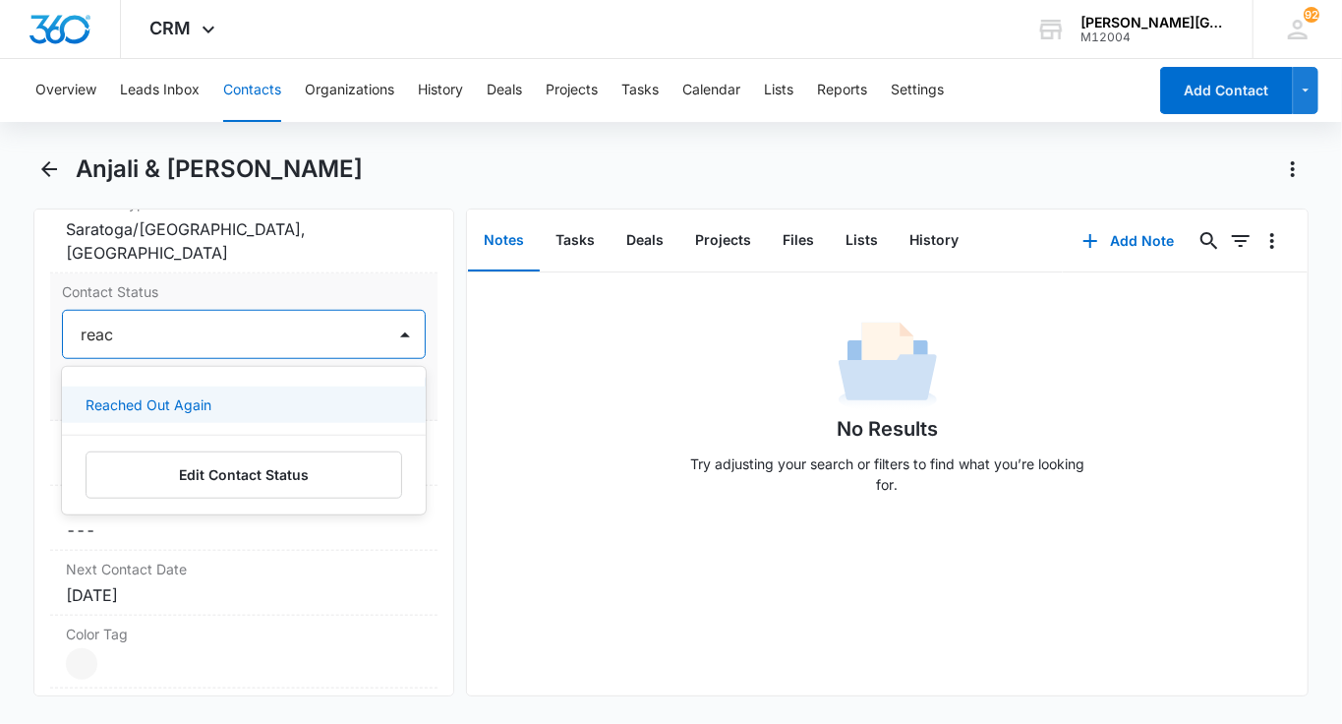
type input "reach"
click at [150, 394] on p "Reached Out Again" at bounding box center [149, 404] width 126 height 21
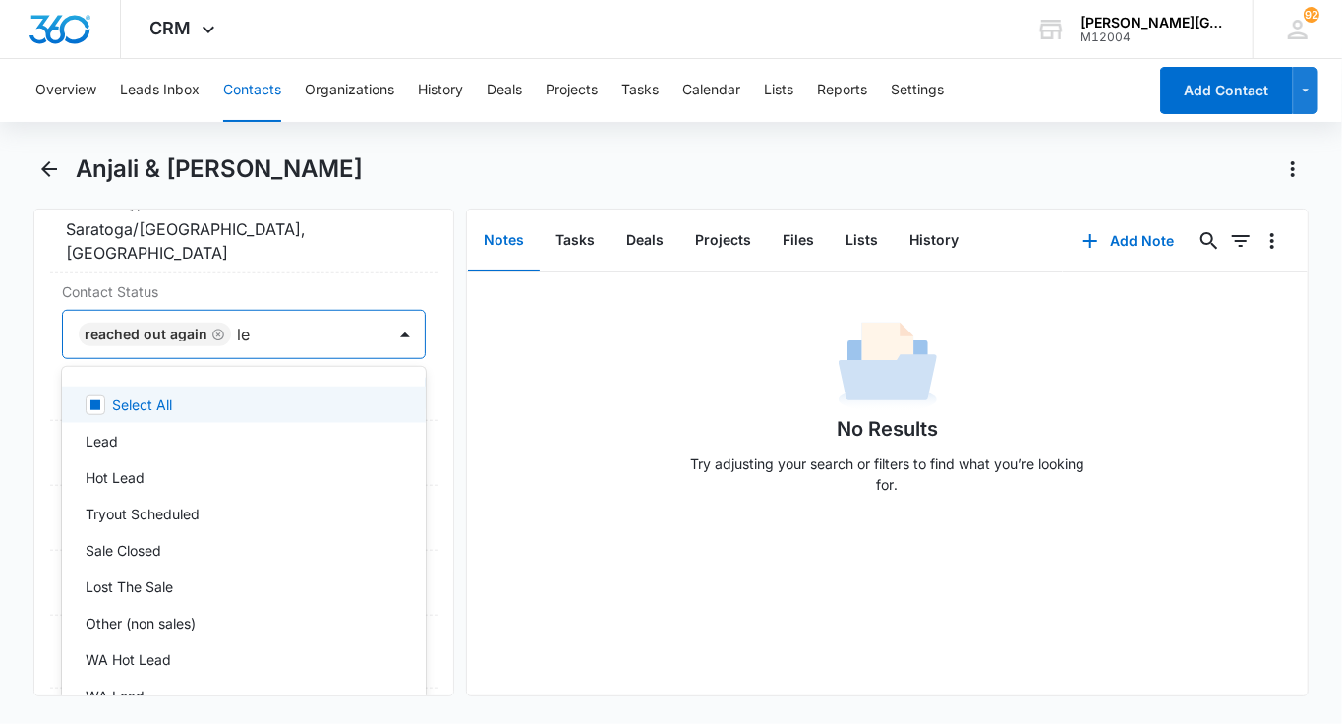
type input "lea"
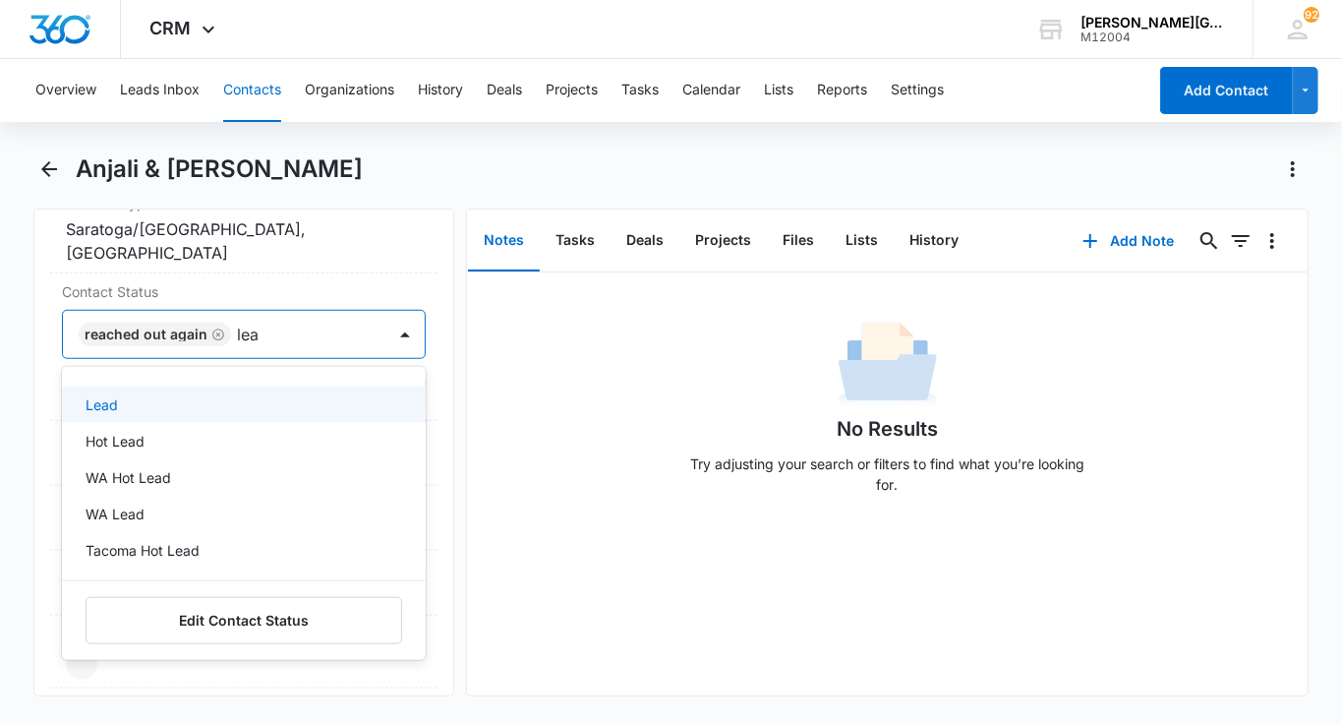
click at [106, 396] on p "Lead" at bounding box center [102, 404] width 32 height 21
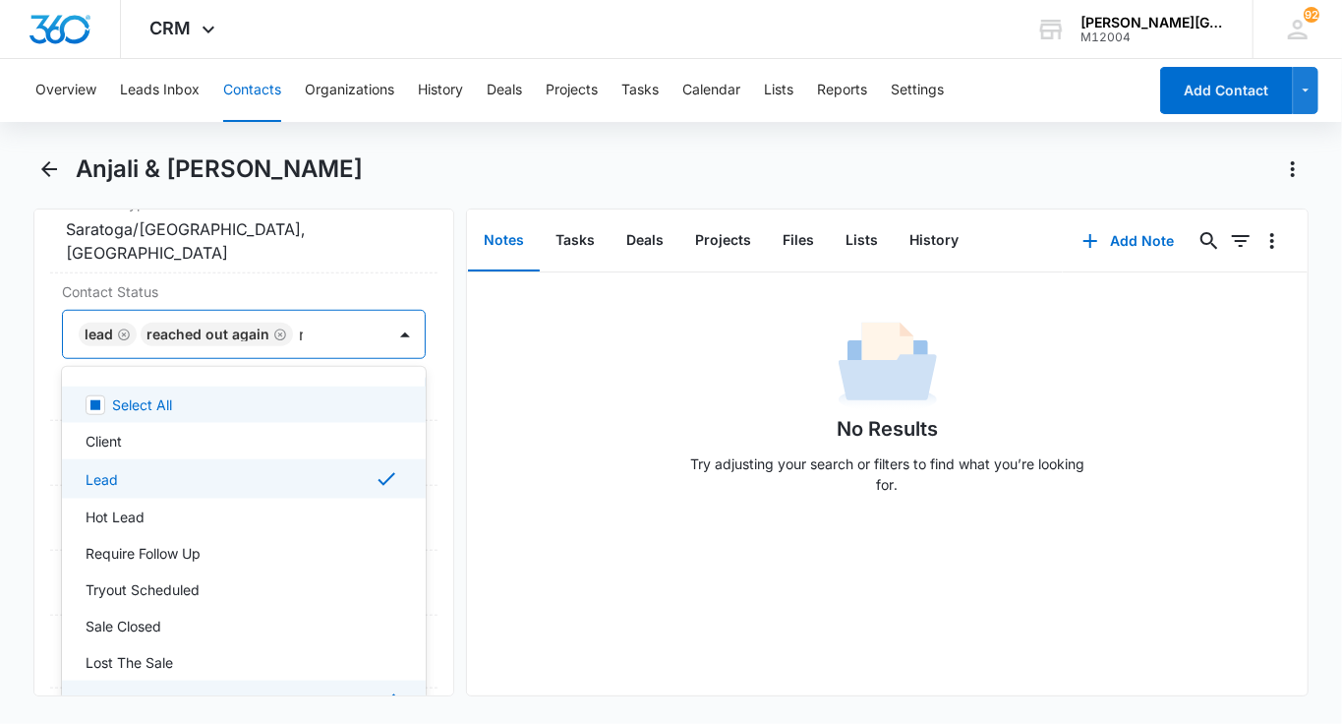
type input "req"
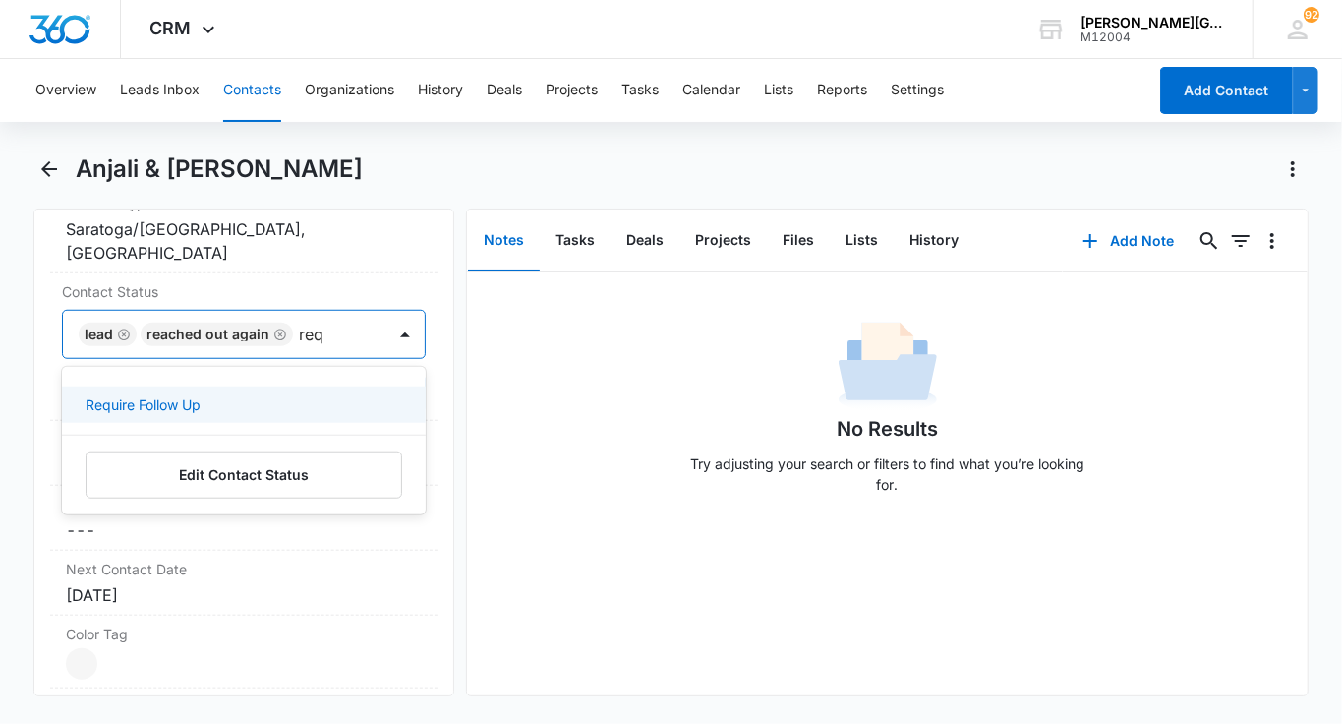
click at [131, 397] on p "Require Follow Up" at bounding box center [143, 404] width 115 height 21
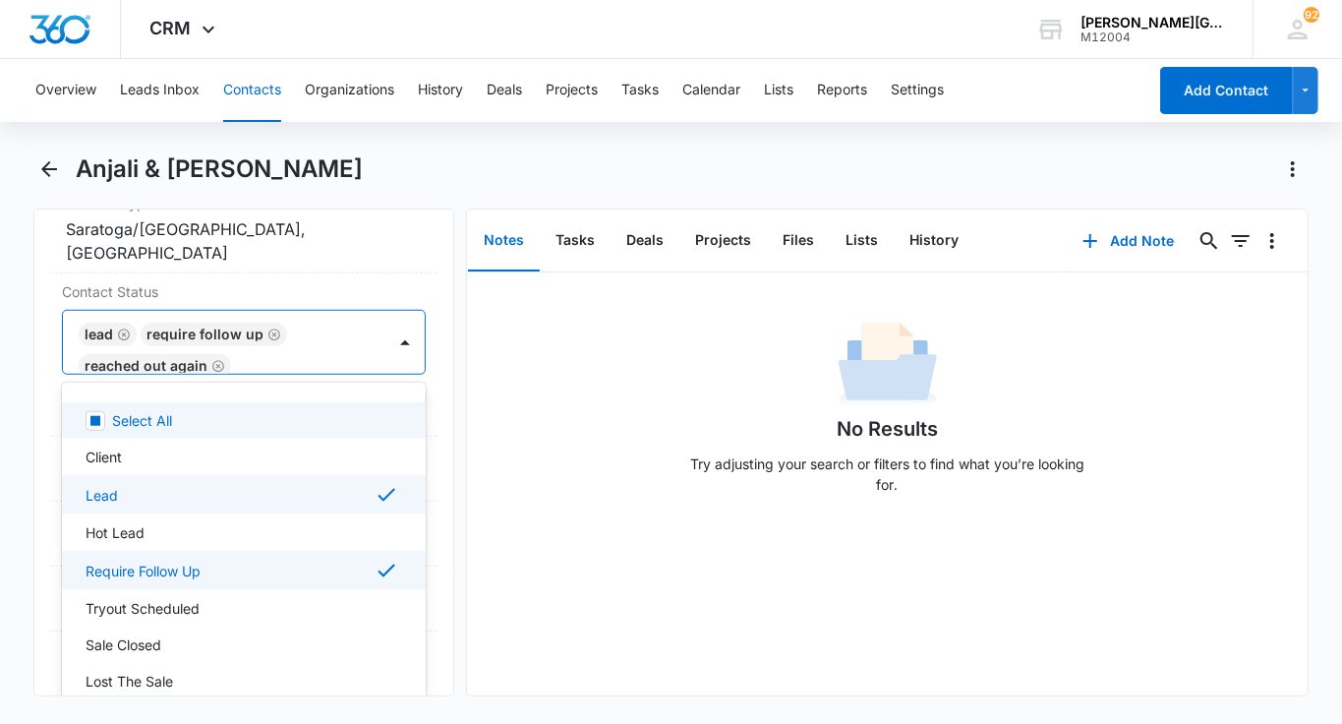
click at [348, 359] on div at bounding box center [298, 366] width 123 height 28
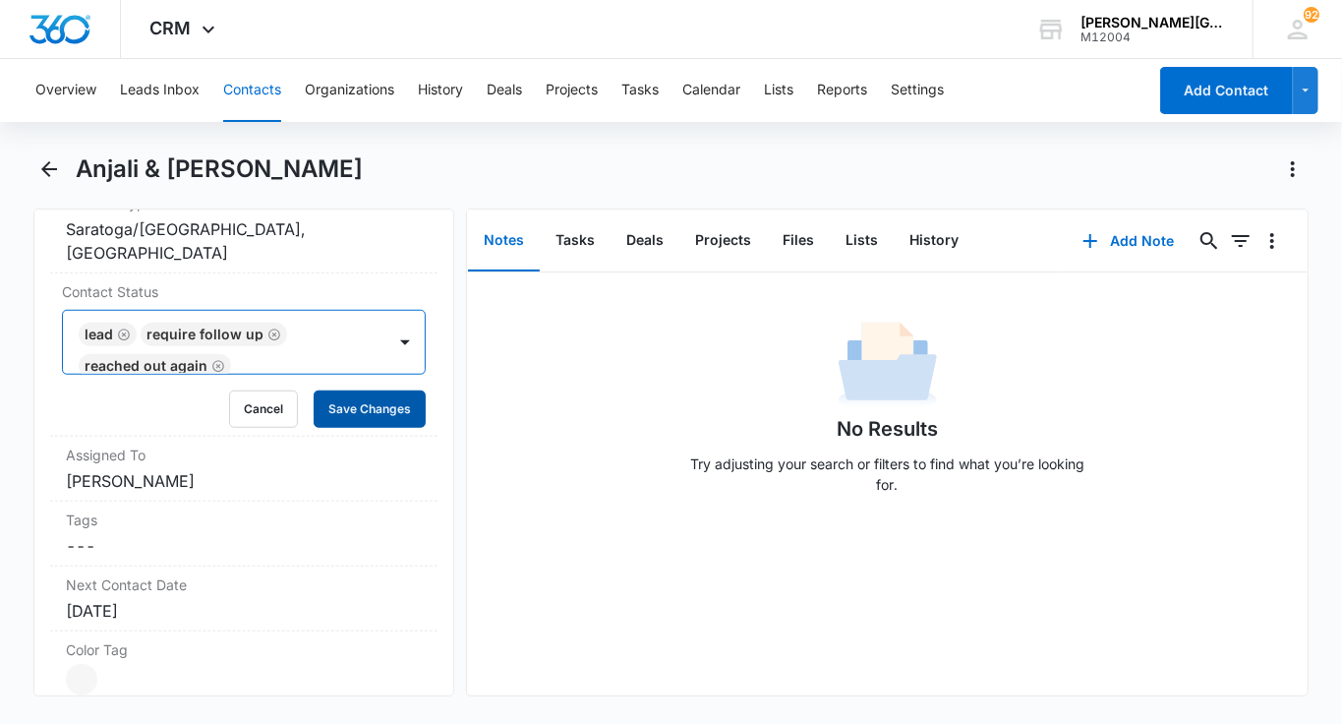
click at [361, 401] on button "Save Changes" at bounding box center [370, 408] width 112 height 37
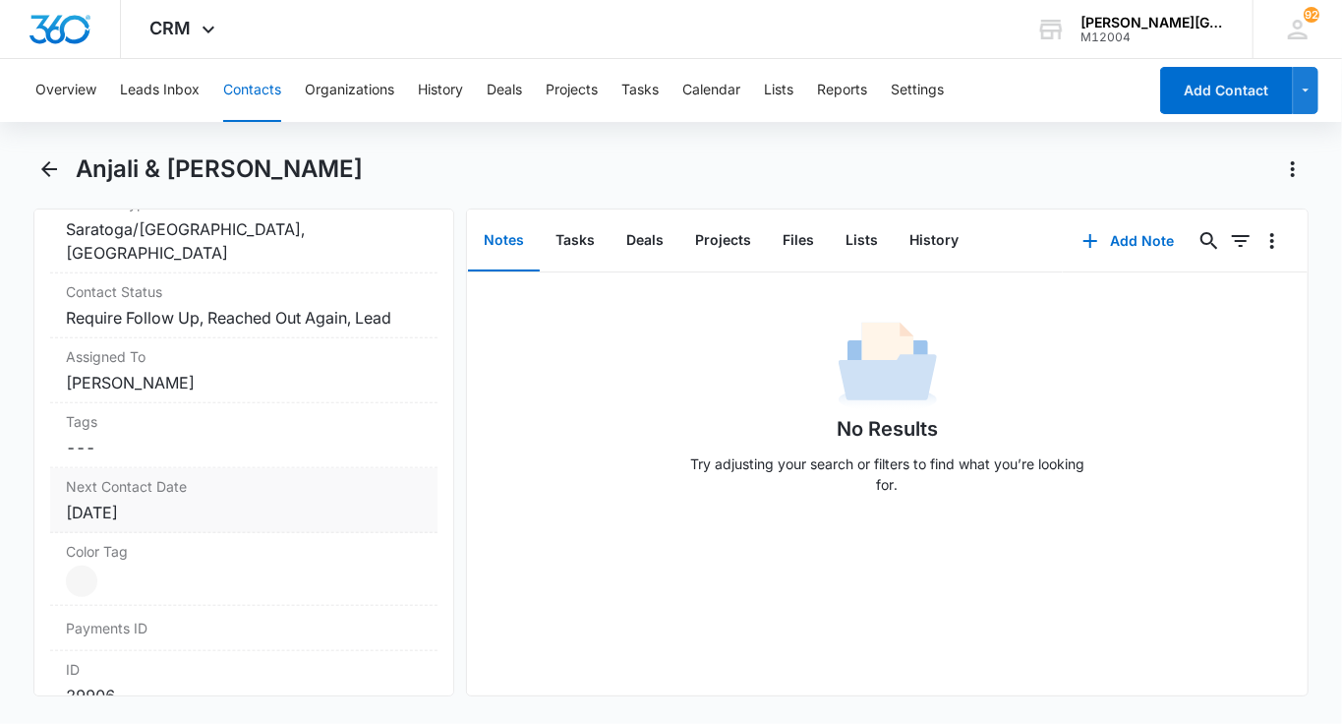
scroll to position [968, 0]
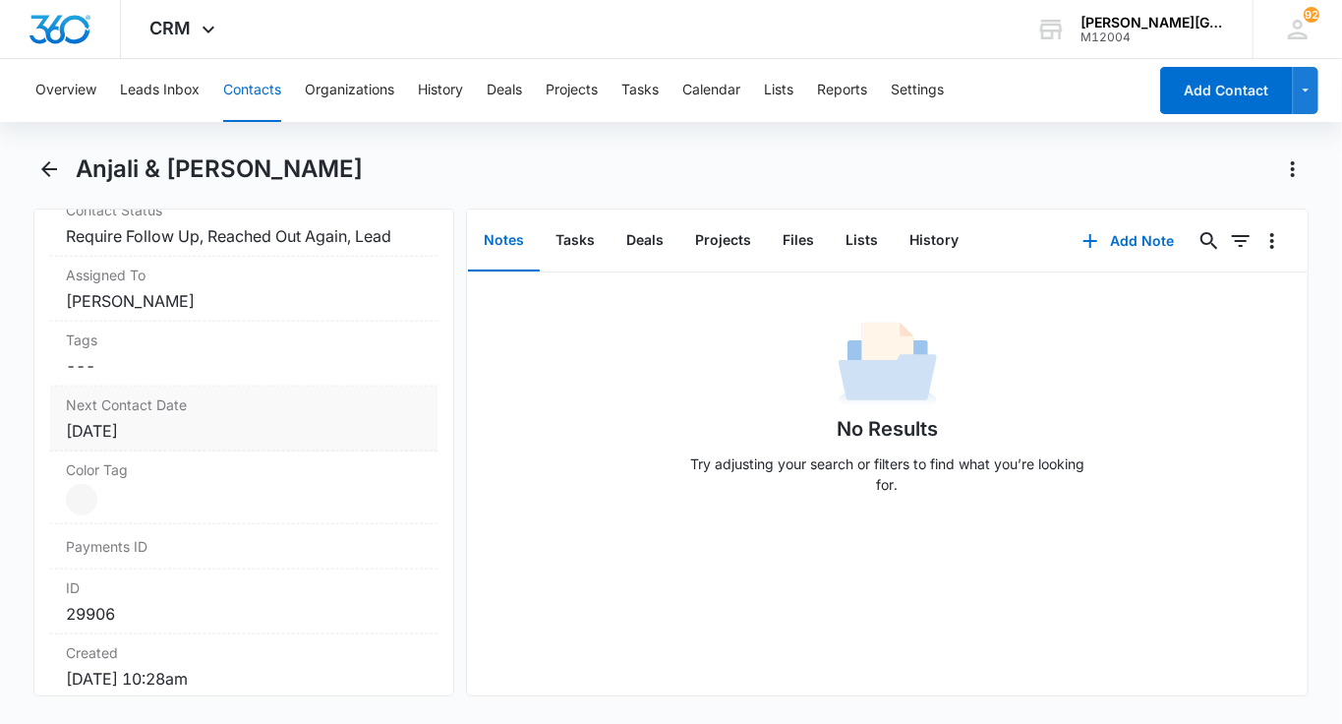
click at [236, 428] on div "Sep 2, 2025" at bounding box center [244, 431] width 356 height 24
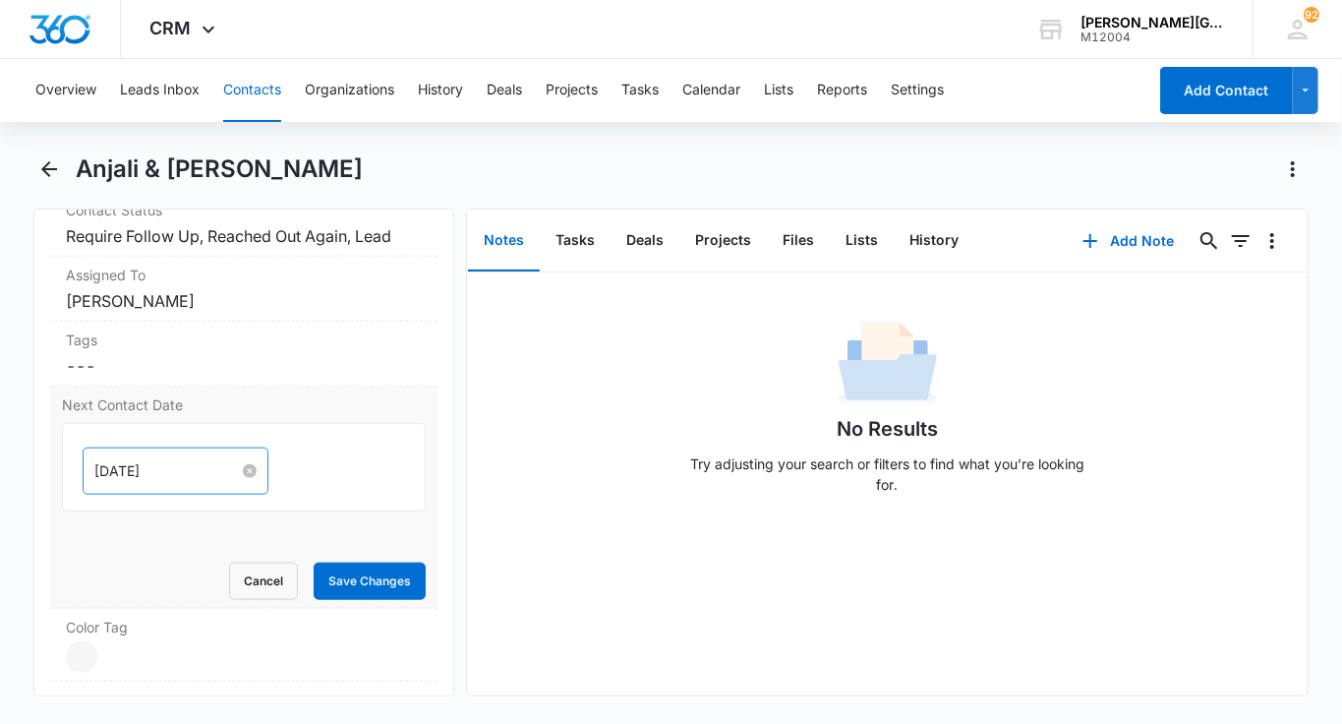
click at [162, 460] on input "Sep 2, 2025" at bounding box center [166, 471] width 145 height 22
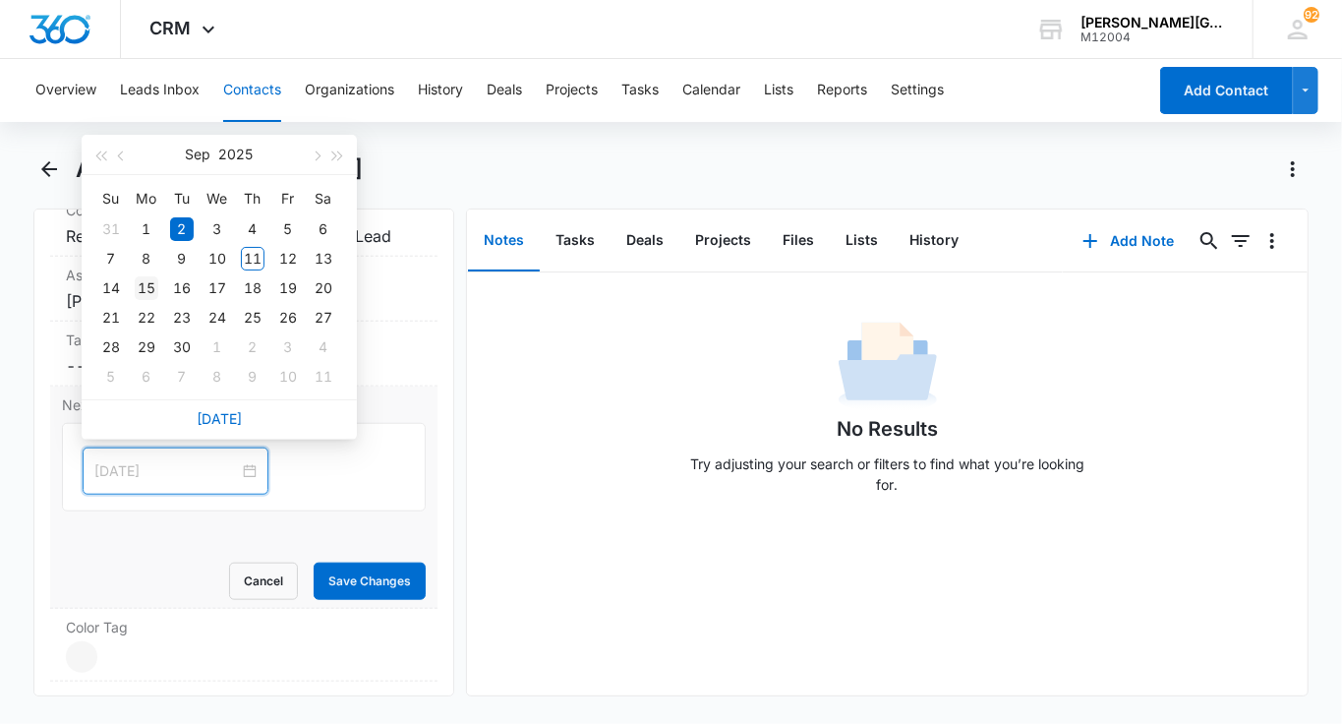
type input "Sep 15, 2025"
click at [153, 278] on div "15" at bounding box center [147, 288] width 24 height 24
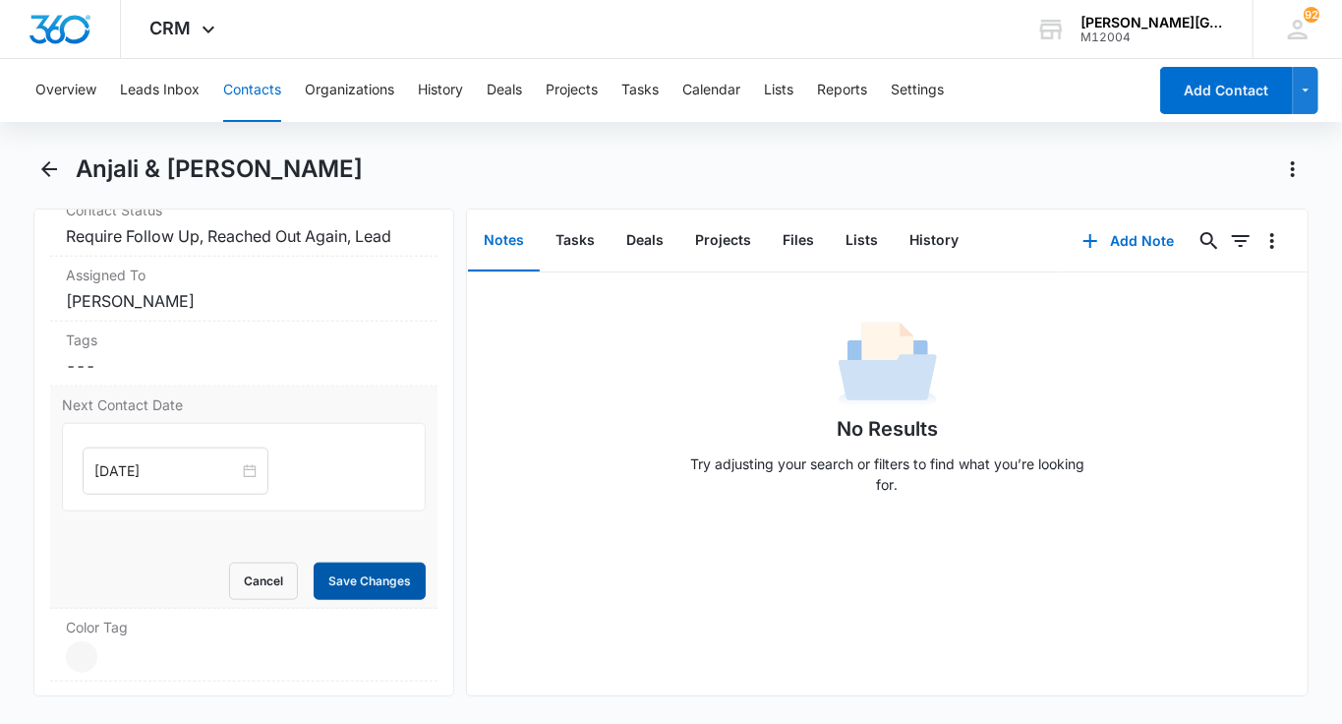
click at [360, 584] on button "Save Changes" at bounding box center [370, 580] width 112 height 37
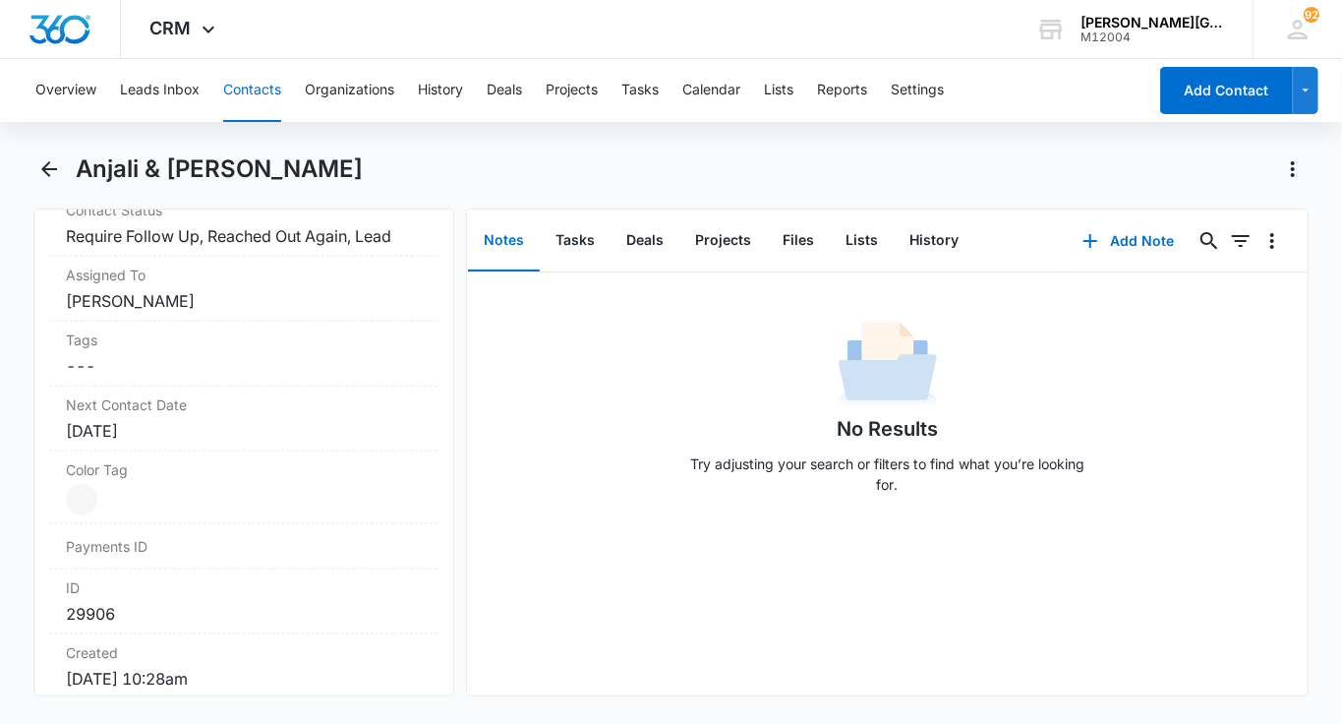
click at [263, 86] on button "Contacts" at bounding box center [252, 90] width 58 height 63
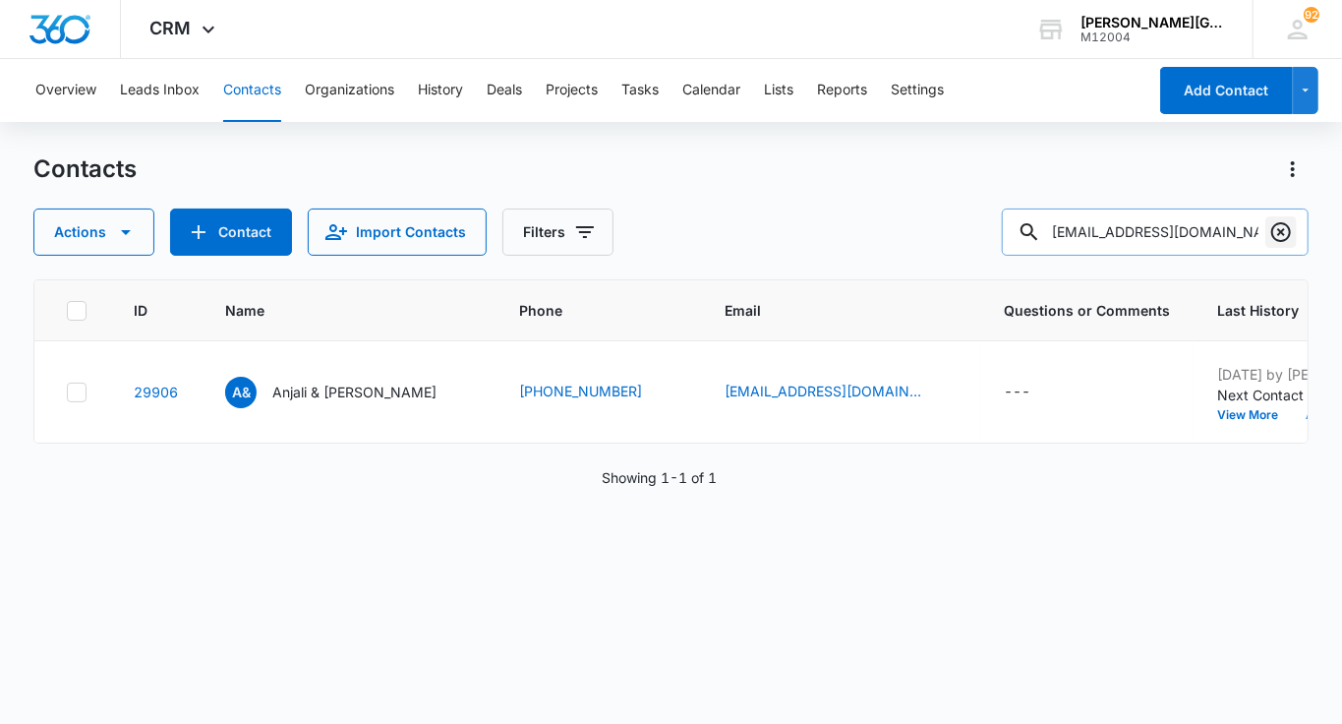
click at [1283, 223] on icon "Clear" at bounding box center [1281, 232] width 20 height 20
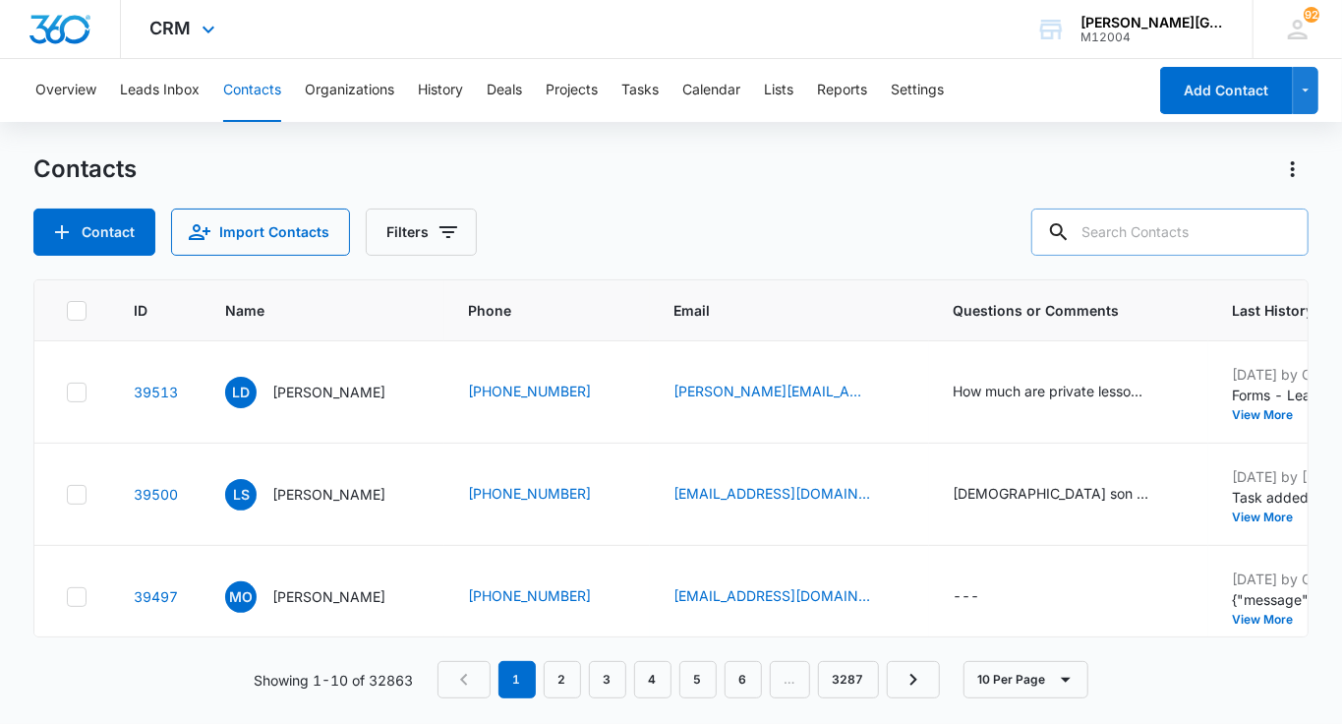
paste input "[EMAIL_ADDRESS][DOMAIN_NAME]"
type input "[EMAIL_ADDRESS][DOMAIN_NAME]"
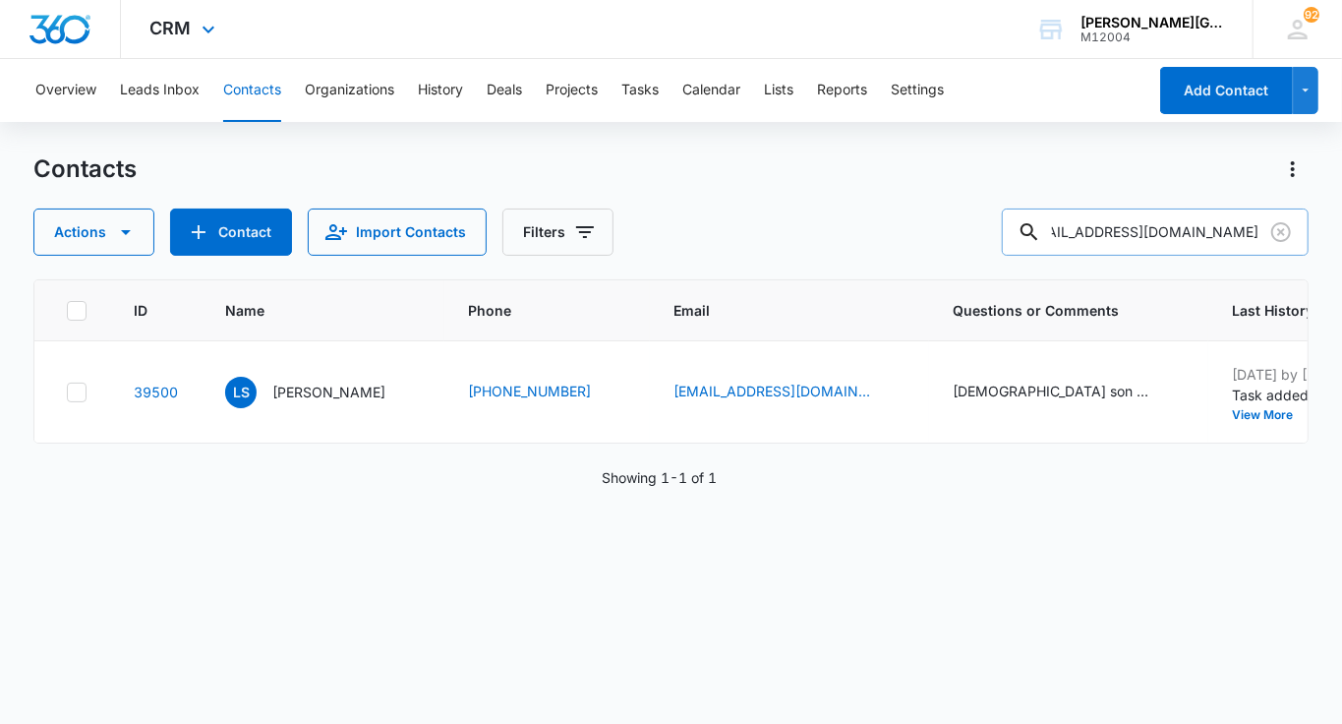
scroll to position [0, 0]
click at [342, 389] on p "[PERSON_NAME]" at bounding box center [328, 391] width 113 height 21
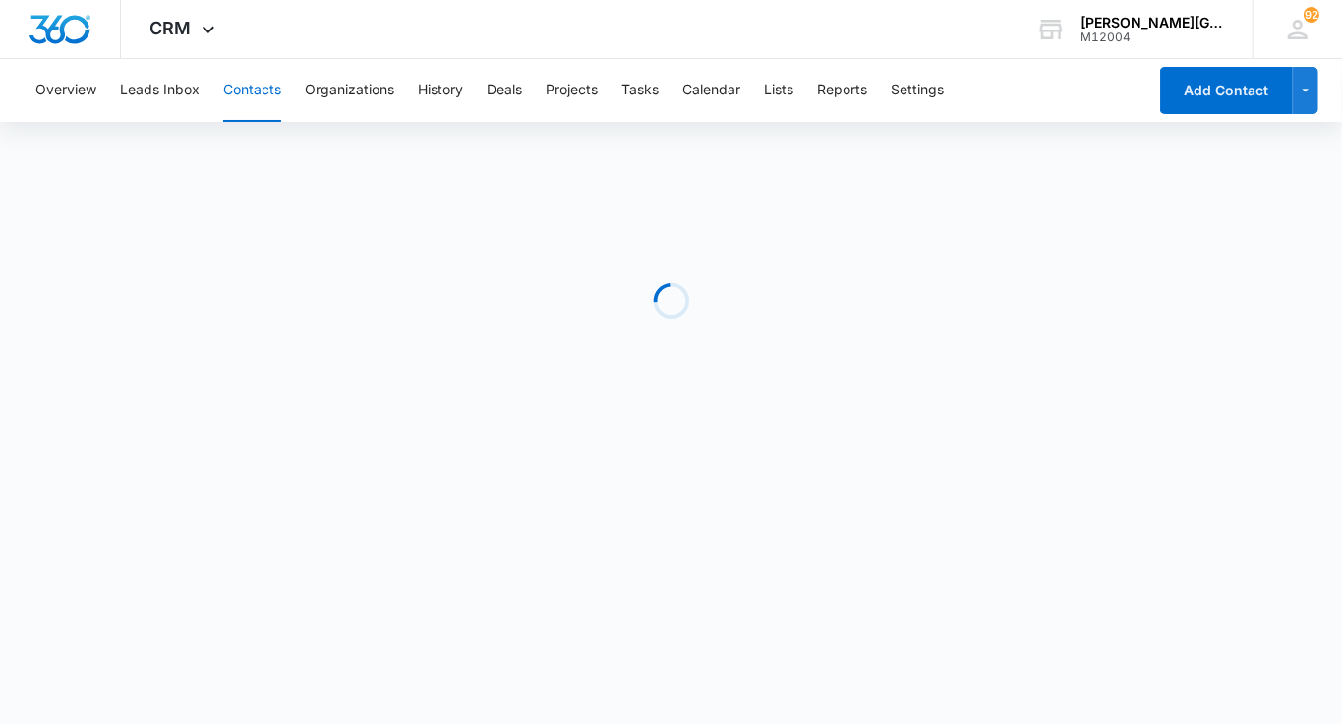
click at [246, 94] on button "Contacts" at bounding box center [252, 90] width 58 height 63
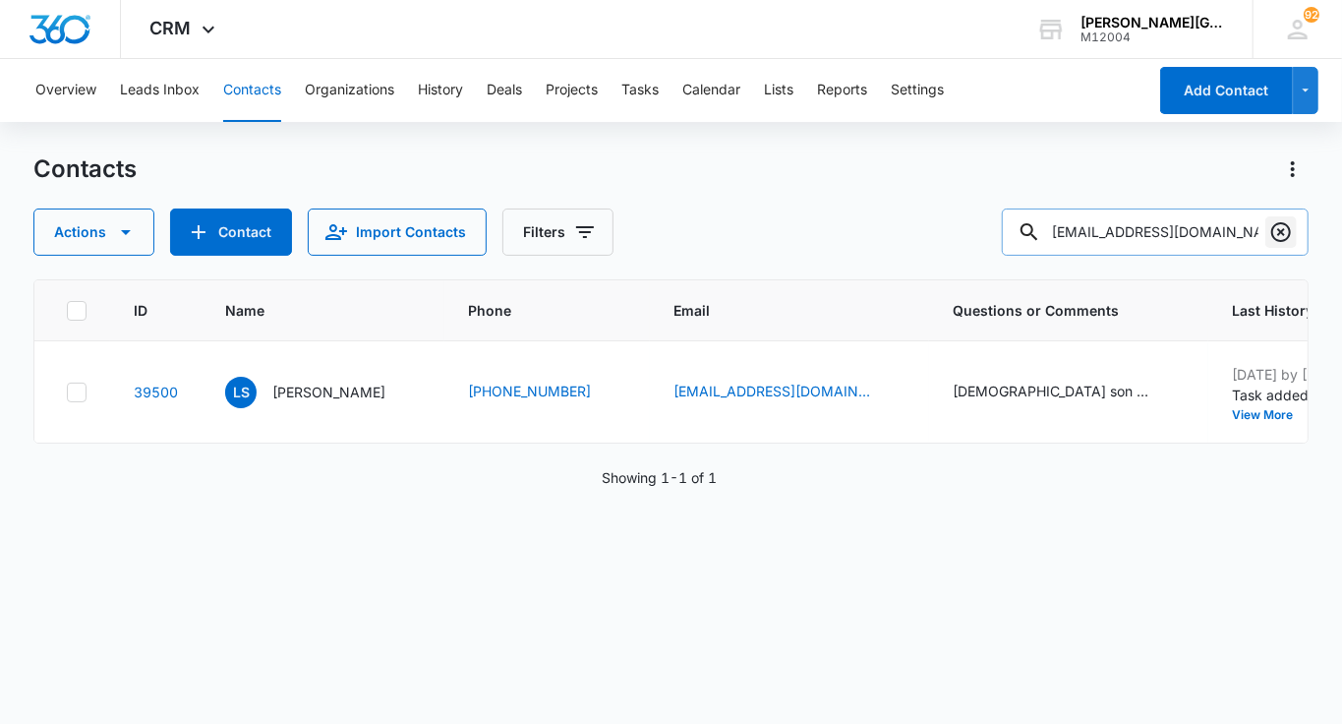
click at [1267, 241] on button "Clear" at bounding box center [1280, 231] width 31 height 31
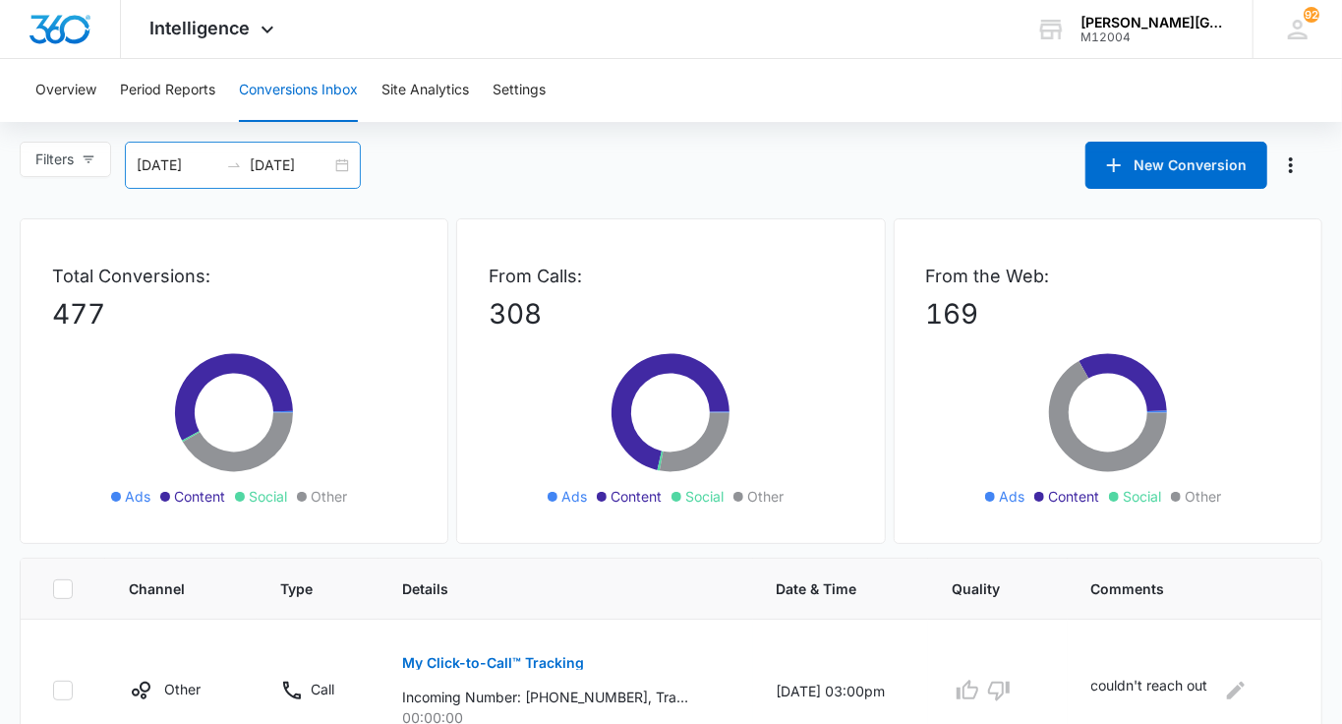
click at [324, 159] on input "09/12/2025" at bounding box center [291, 165] width 82 height 22
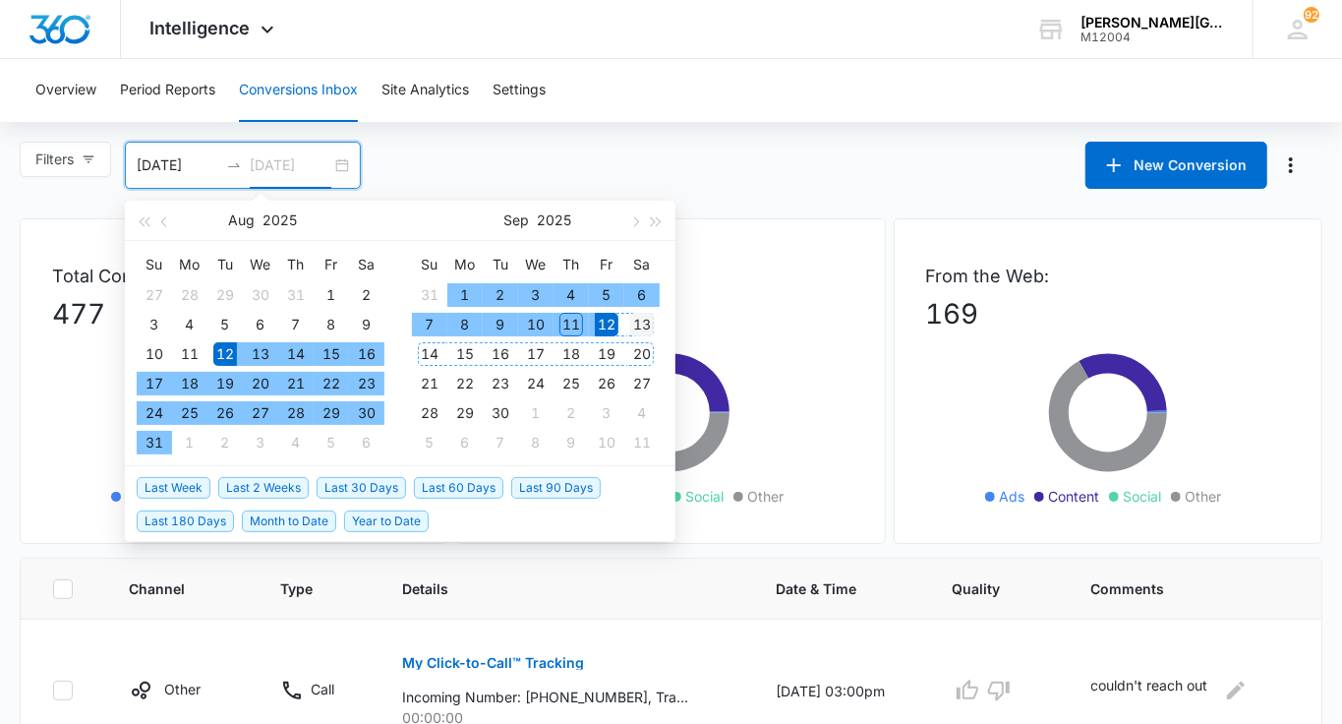
type input "09/13/2025"
click at [642, 324] on div "13" at bounding box center [642, 325] width 24 height 24
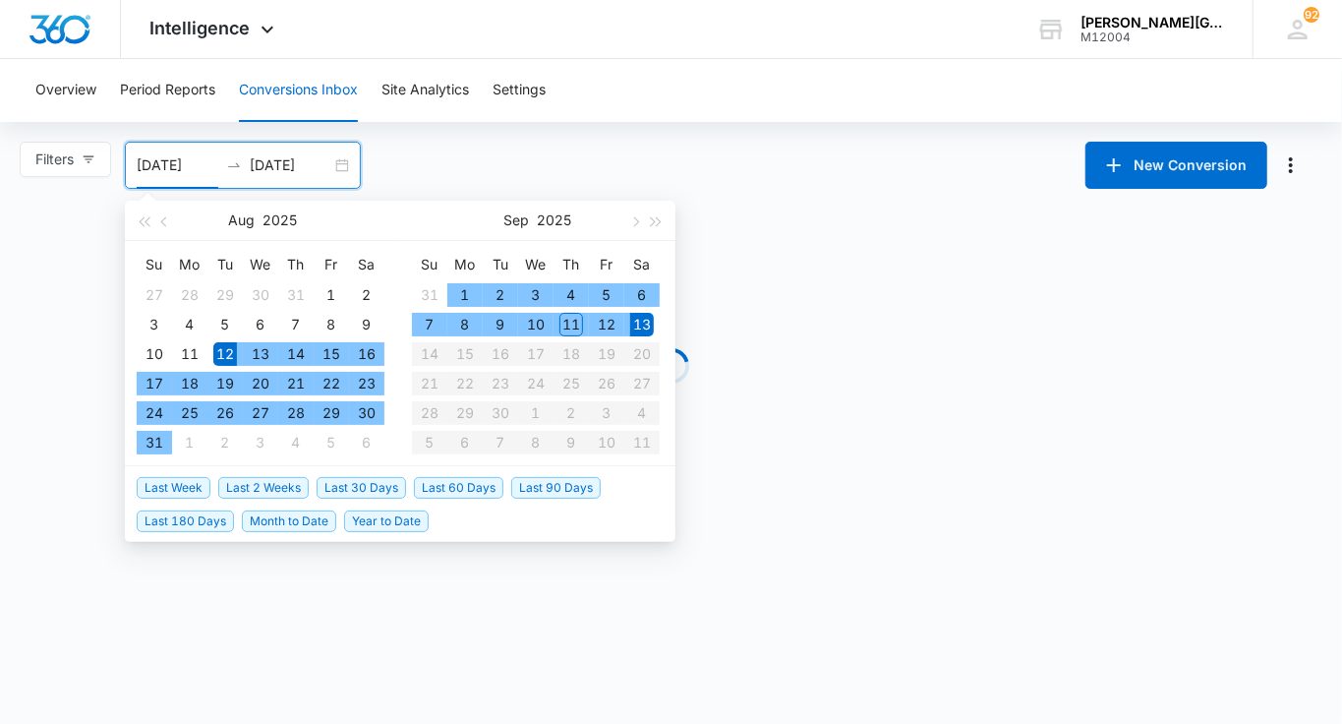
type input "08/12/2025"
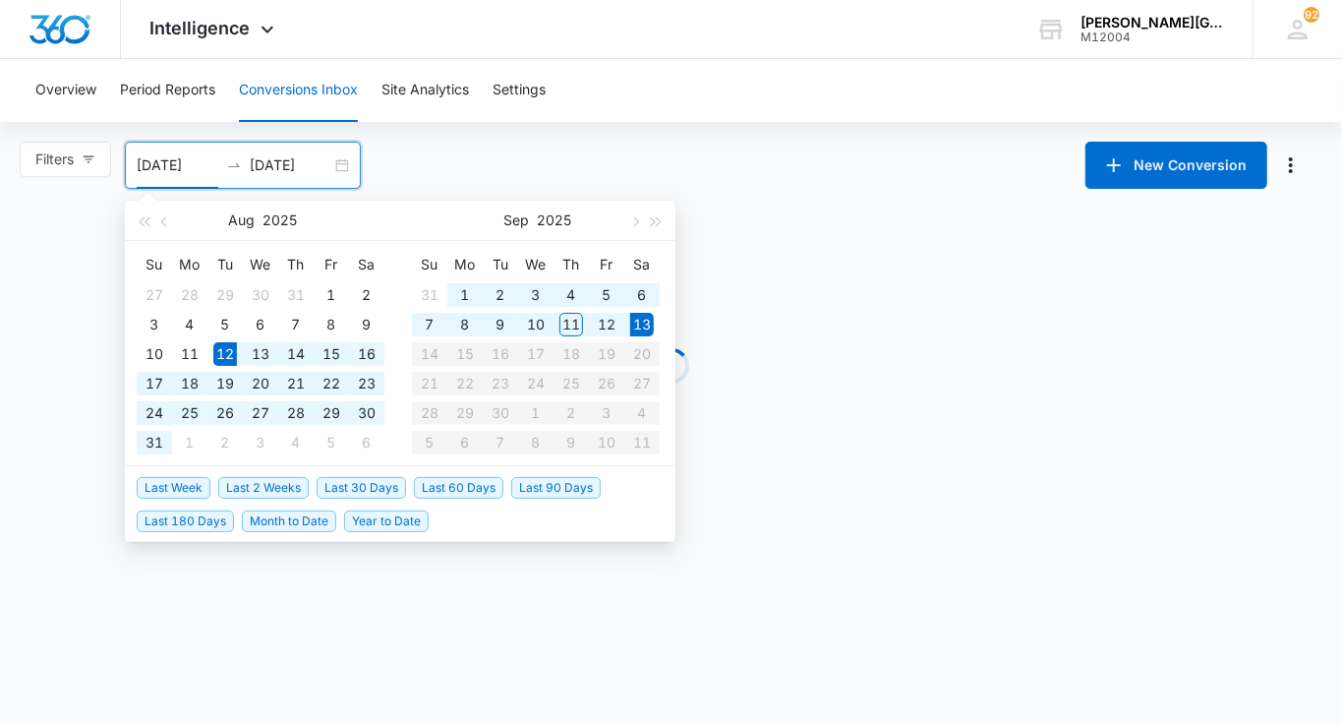
click at [717, 64] on div "Overview Period Reports Conversions Inbox Site Analytics Settings" at bounding box center [671, 90] width 1295 height 63
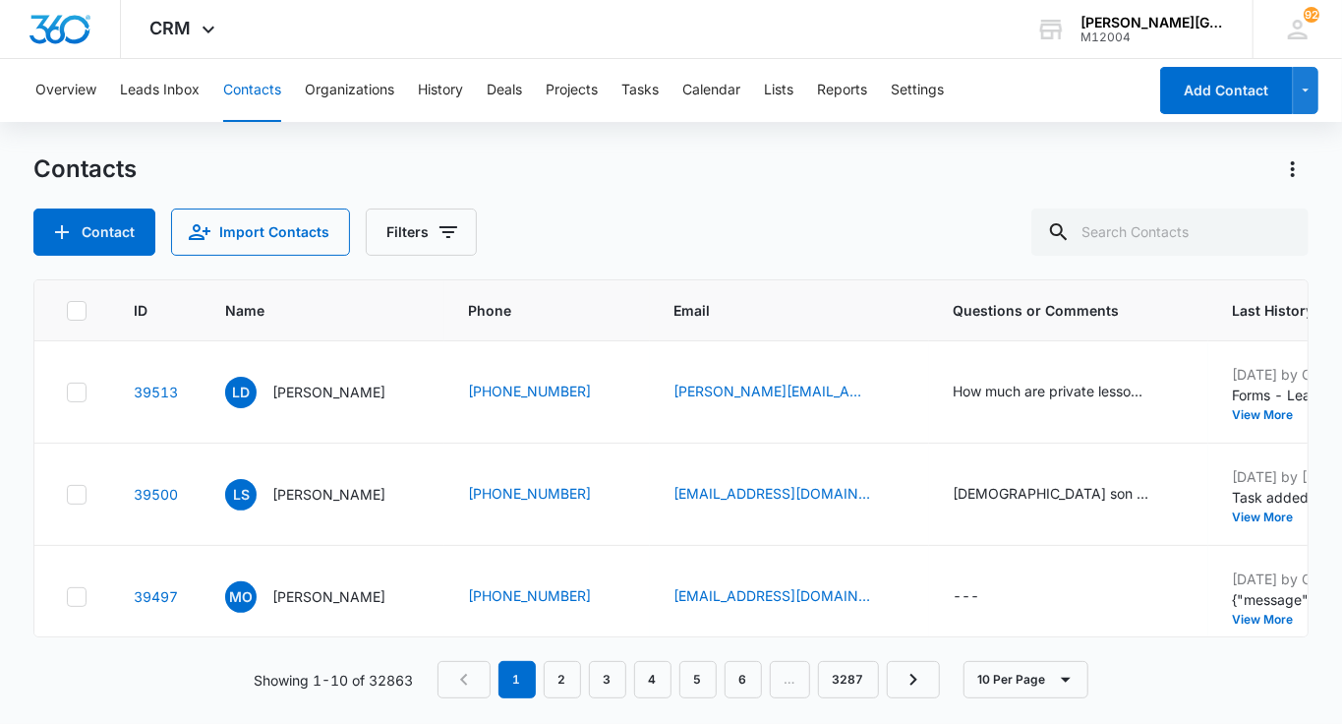
click at [277, 83] on button "Contacts" at bounding box center [252, 90] width 58 height 63
